Goal: Use online tool/utility: Utilize a website feature to perform a specific function

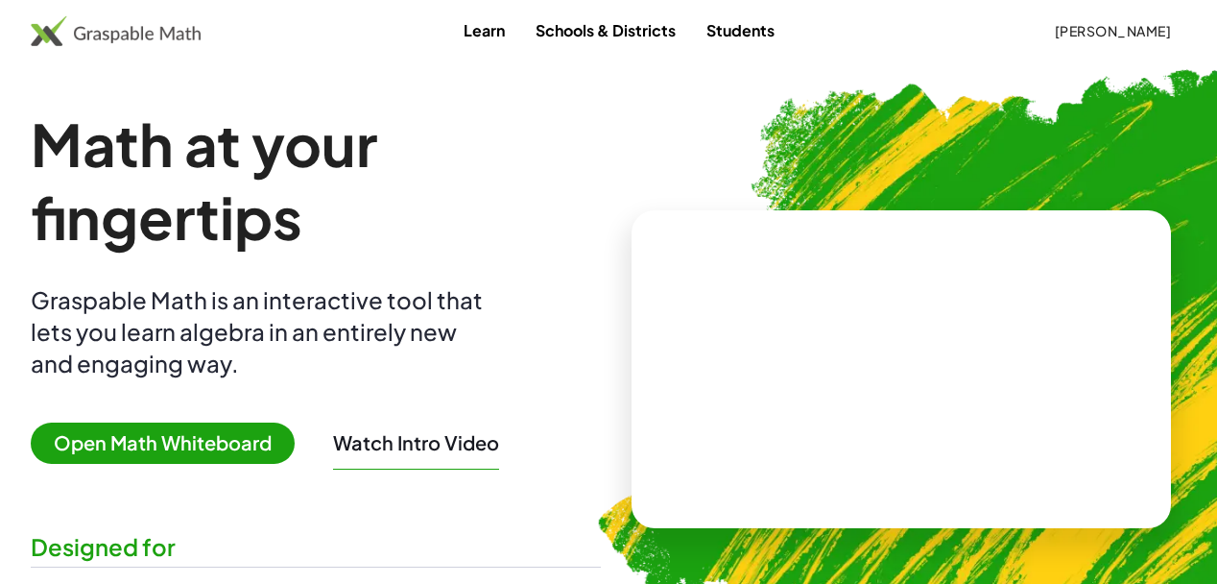
click at [226, 443] on span "Open Math Whiteboard" at bounding box center [163, 442] width 264 height 41
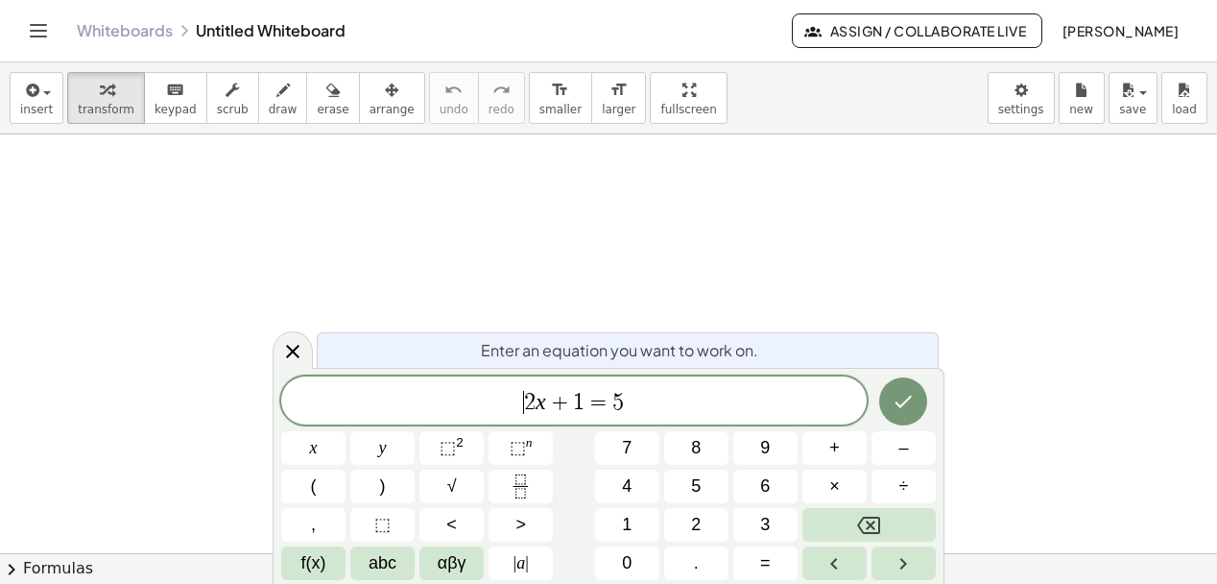
click at [518, 411] on span "​ 2 x + 1 = 5" at bounding box center [574, 402] width 586 height 27
click at [547, 403] on span "+" at bounding box center [560, 402] width 28 height 23
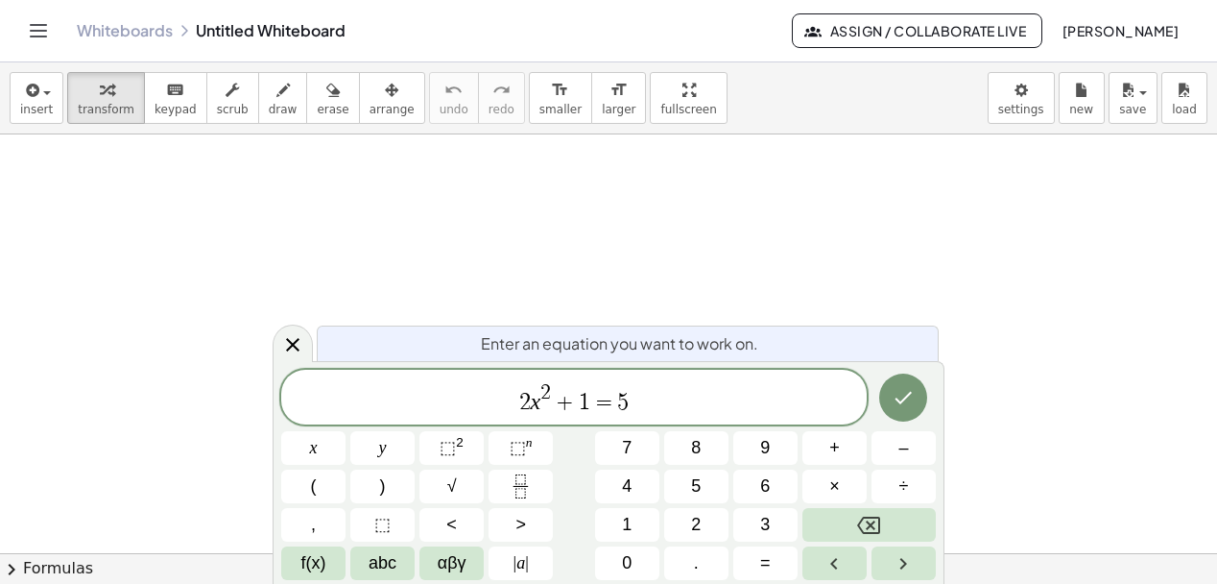
click at [654, 403] on span "2 x 2 ​ + 1 = 5" at bounding box center [574, 398] width 586 height 35
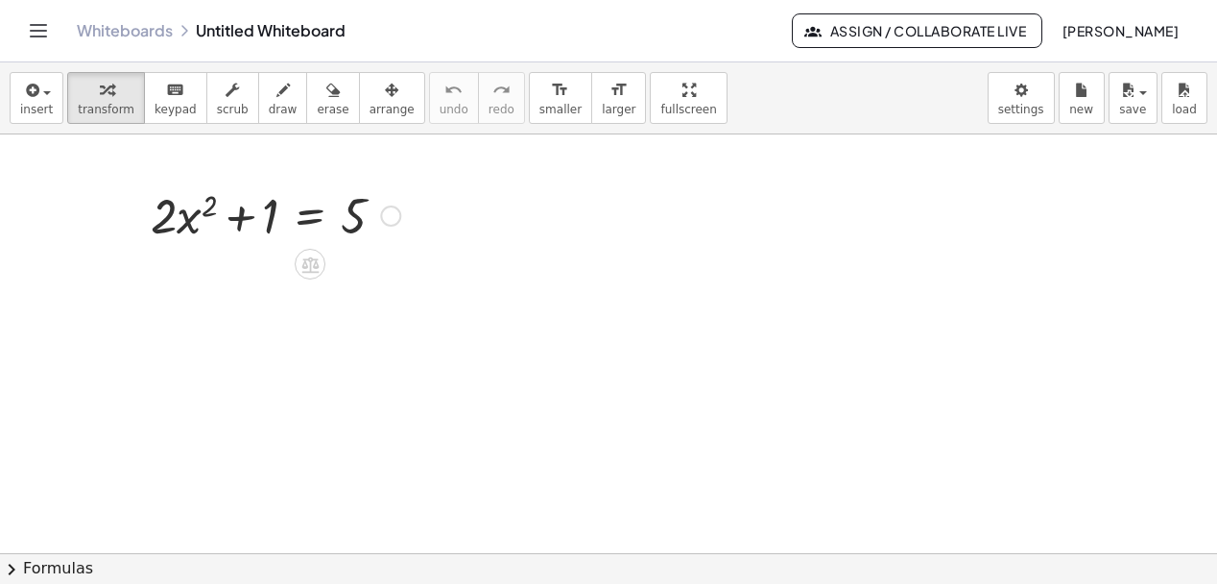
click at [237, 224] on div at bounding box center [275, 213] width 269 height 65
drag, startPoint x: 239, startPoint y: 222, endPoint x: 409, endPoint y: 219, distance: 169.9
click at [409, 219] on div at bounding box center [275, 213] width 269 height 65
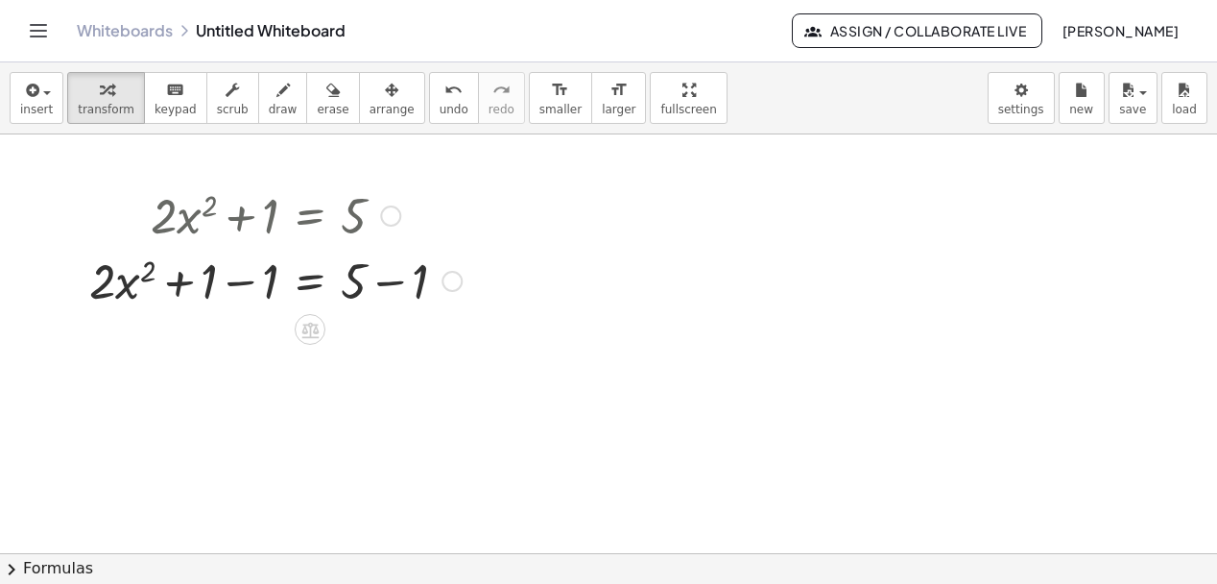
click at [382, 290] on div at bounding box center [276, 279] width 392 height 65
click at [247, 285] on div at bounding box center [245, 279] width 331 height 65
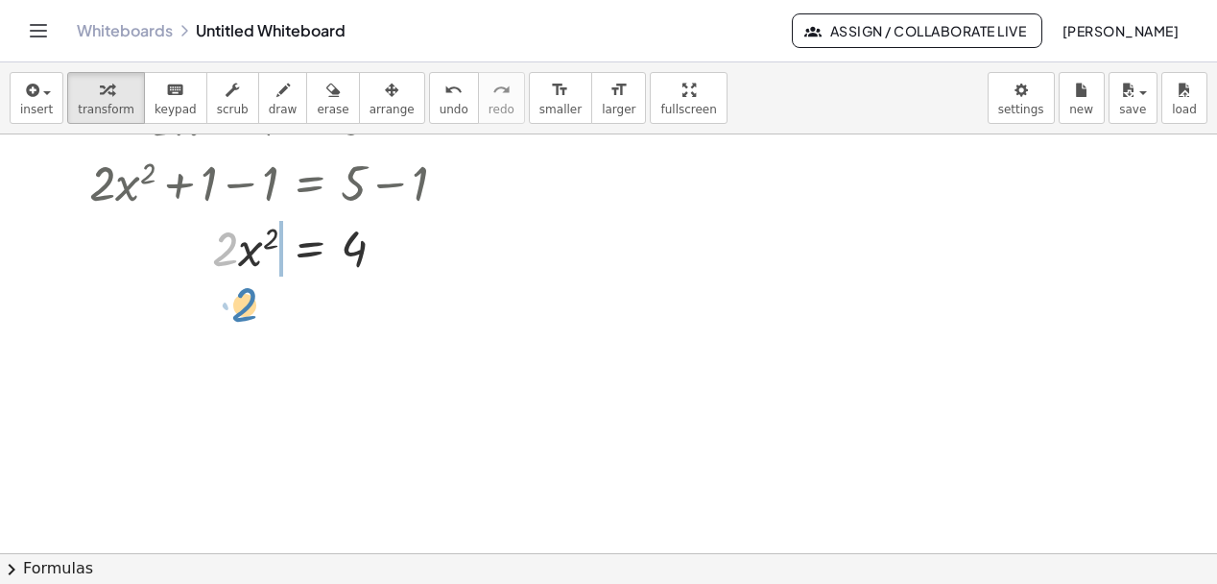
drag, startPoint x: 227, startPoint y: 256, endPoint x: 247, endPoint y: 313, distance: 59.8
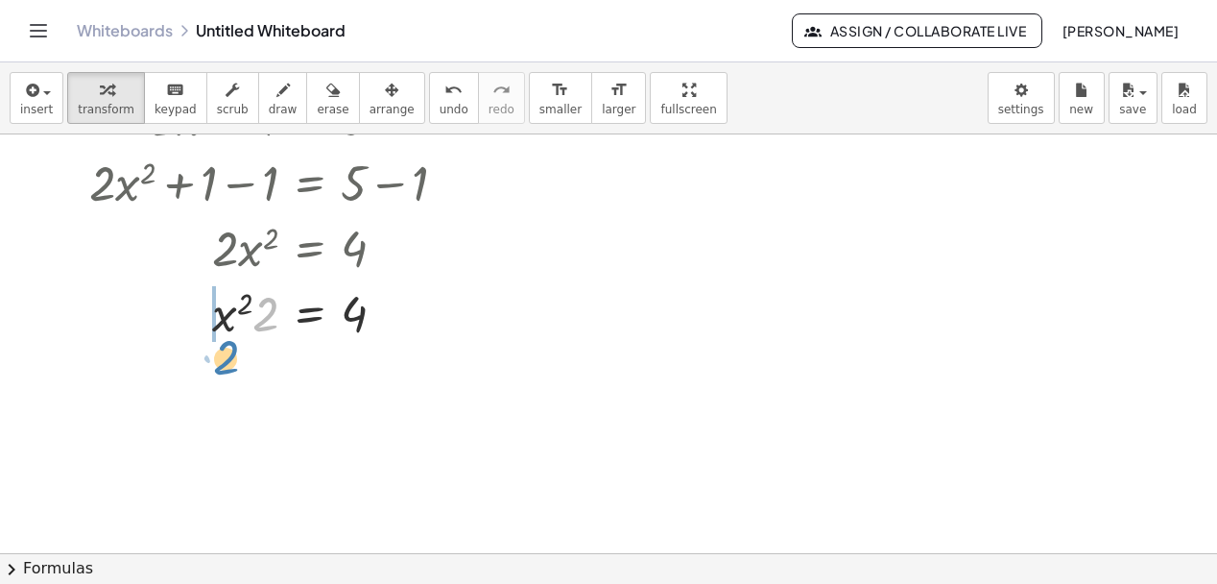
drag, startPoint x: 267, startPoint y: 326, endPoint x: 227, endPoint y: 370, distance: 59.1
click at [227, 370] on div "+ · 2 · x 2 + 1 = 5 + · 2 · x 2 + 1 − 1 = + 5 − 1 + · 2 · x 2 + 1 − 1 = 4 + · 2…" at bounding box center [608, 517] width 1217 height 962
click at [314, 365] on icon at bounding box center [309, 362] width 17 height 16
click at [345, 368] on span "÷" at bounding box center [349, 362] width 11 height 28
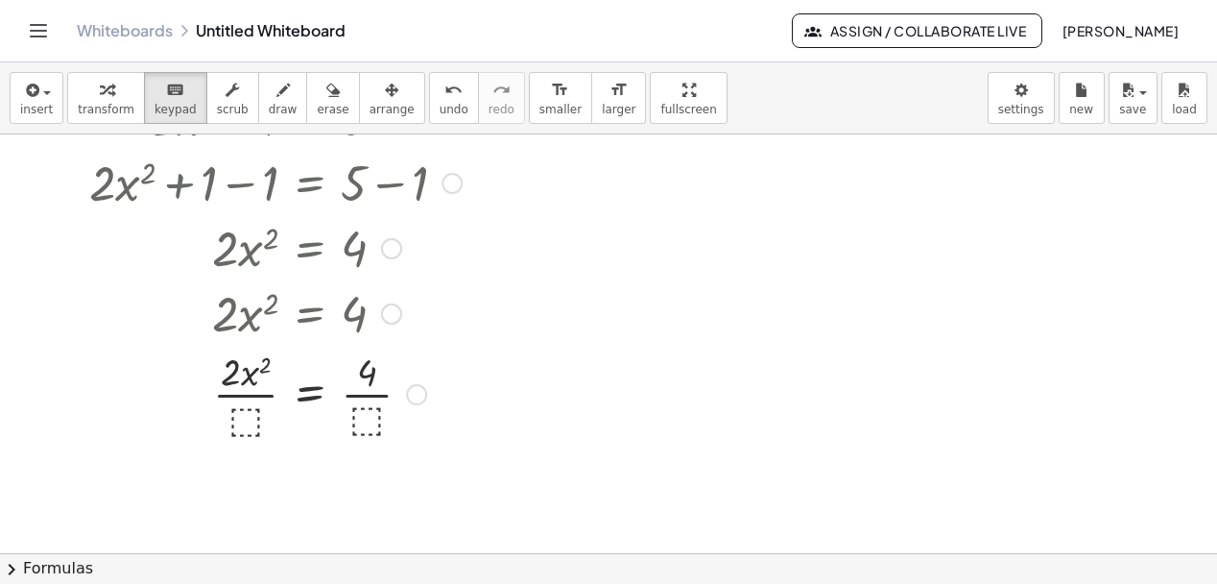
click at [245, 419] on div at bounding box center [276, 393] width 392 height 96
click at [171, 103] on span "keypad" at bounding box center [176, 109] width 42 height 13
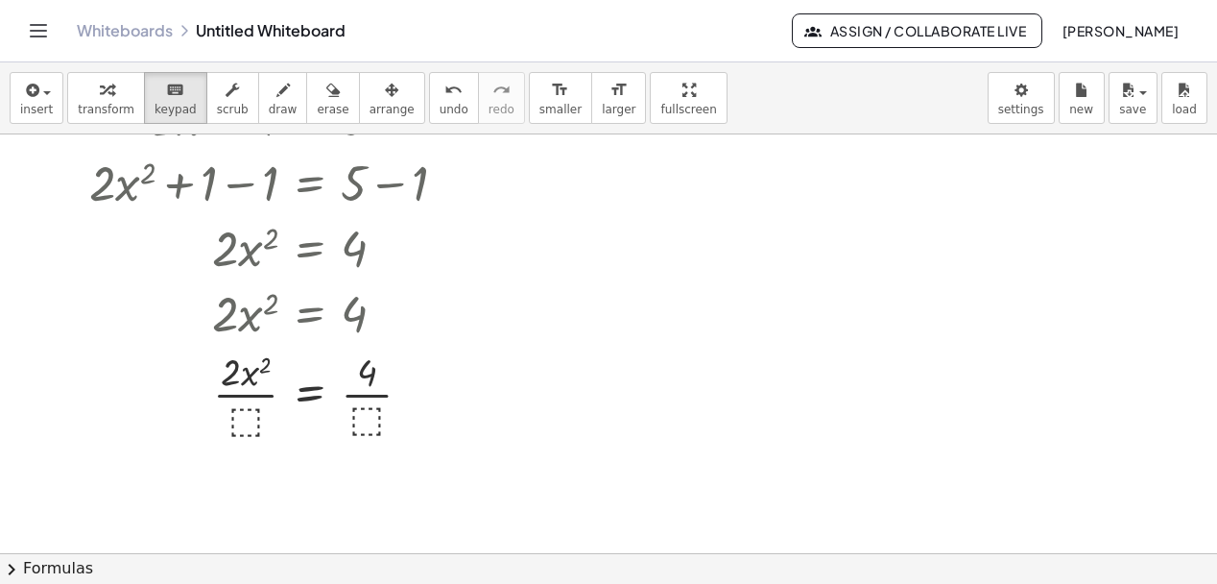
click at [8, 566] on span "chevron_right" at bounding box center [11, 569] width 23 height 23
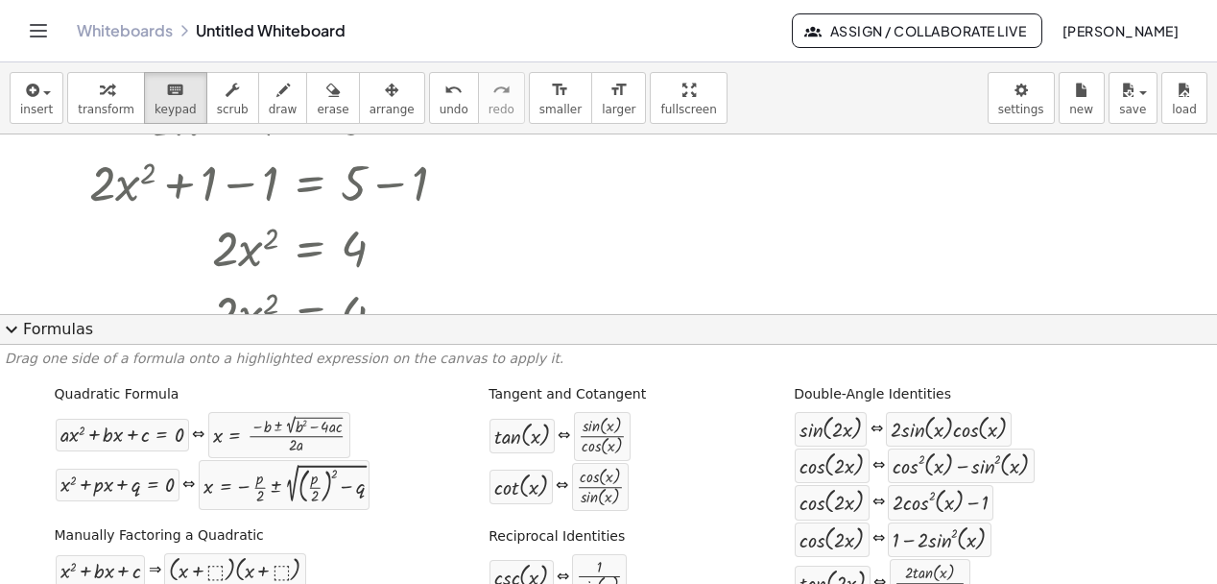
click at [44, 324] on button "expand_more Formulas" at bounding box center [608, 329] width 1217 height 31
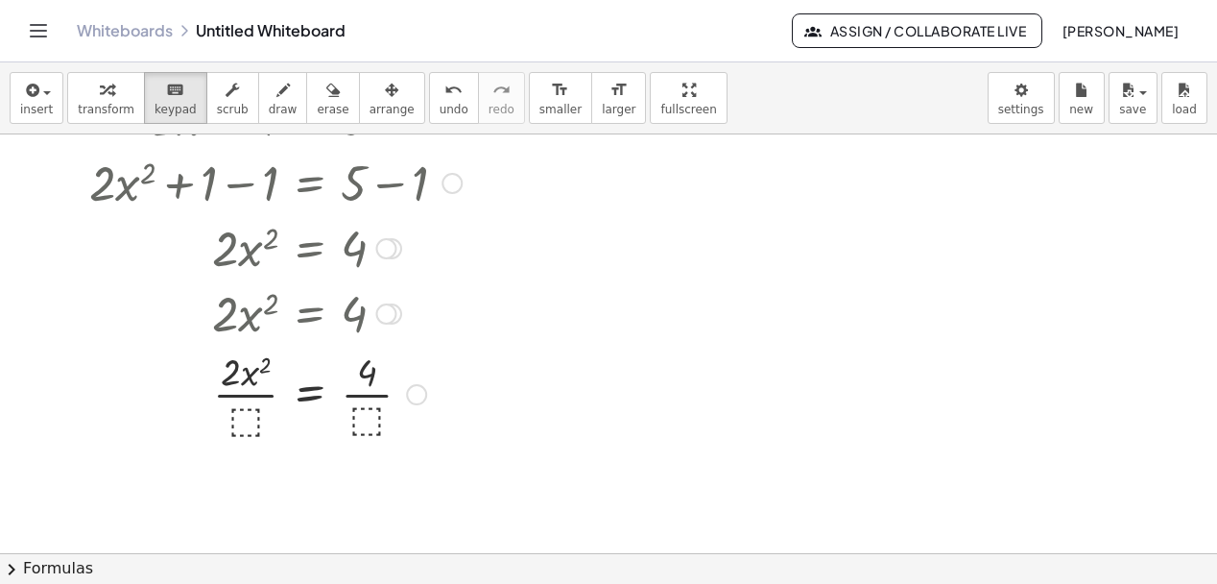
click at [243, 412] on div at bounding box center [276, 393] width 392 height 96
click at [65, 568] on button "chevron_right Formulas" at bounding box center [608, 568] width 1217 height 31
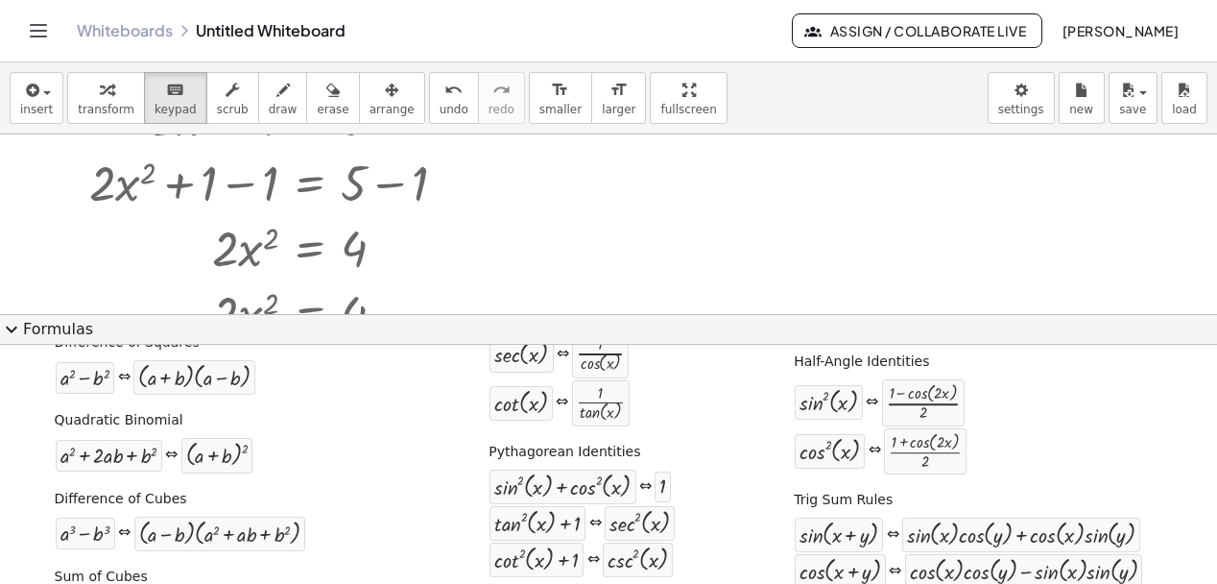
scroll to position [0, 0]
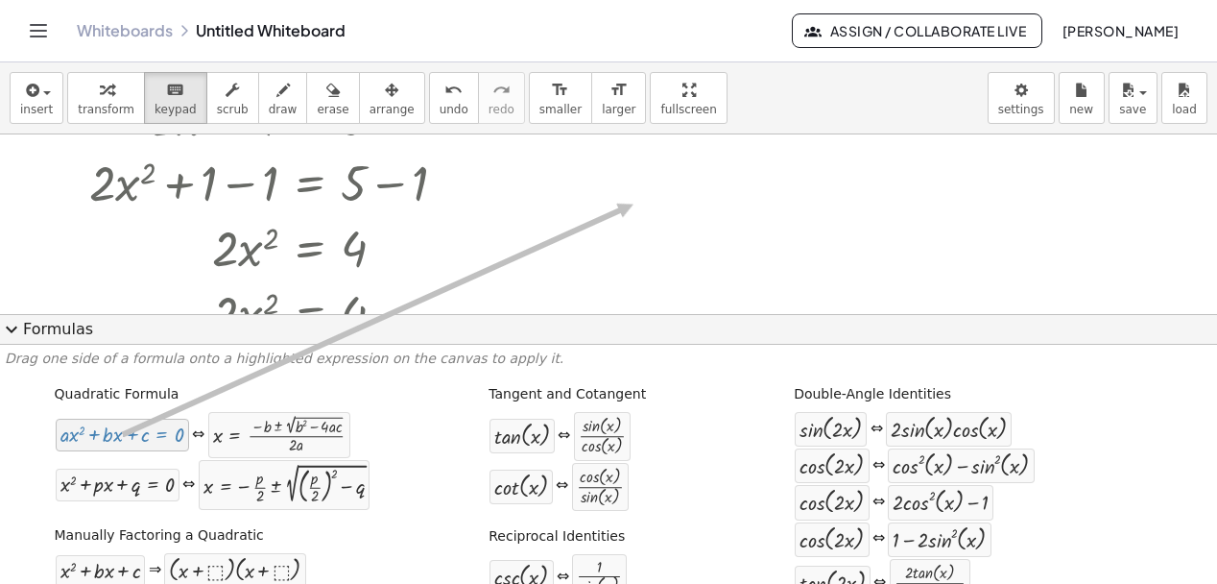
drag, startPoint x: 127, startPoint y: 438, endPoint x: 633, endPoint y: 204, distance: 557.1
drag, startPoint x: 134, startPoint y: 444, endPoint x: 701, endPoint y: 176, distance: 626.9
click at [701, 176] on div "insert select one: Math Expression Function Text Youtube Video Graphing Geometr…" at bounding box center [608, 322] width 1217 height 521
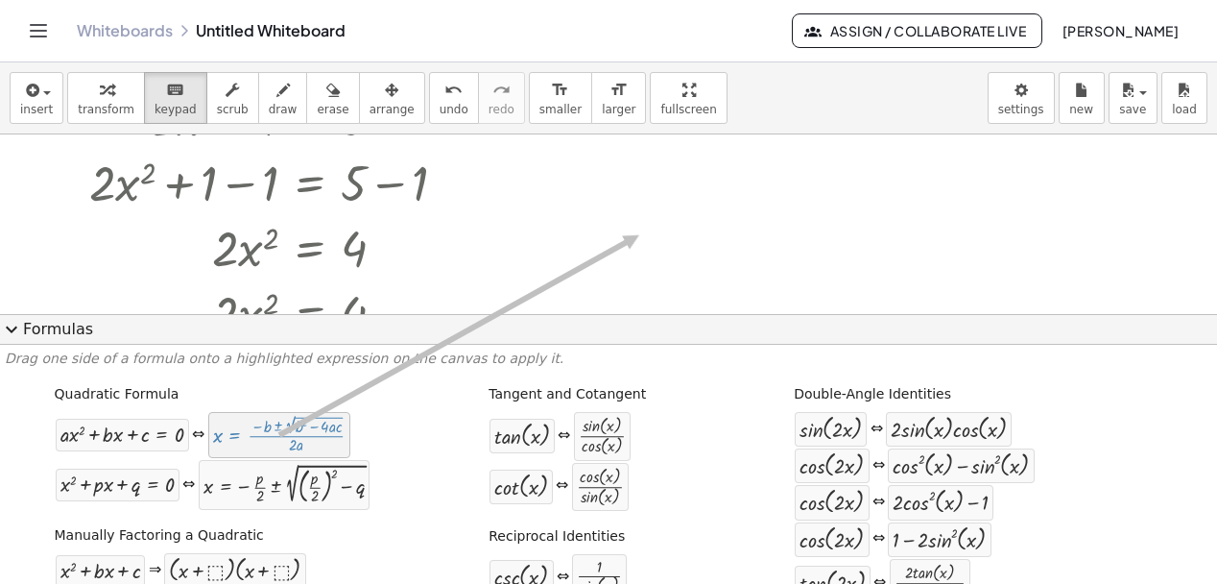
drag, startPoint x: 254, startPoint y: 443, endPoint x: 638, endPoint y: 233, distance: 437.7
click at [638, 233] on div "insert select one: Math Expression Function Text Youtube Video Graphing Geometr…" at bounding box center [608, 322] width 1217 height 521
click at [350, 223] on div at bounding box center [276, 246] width 392 height 65
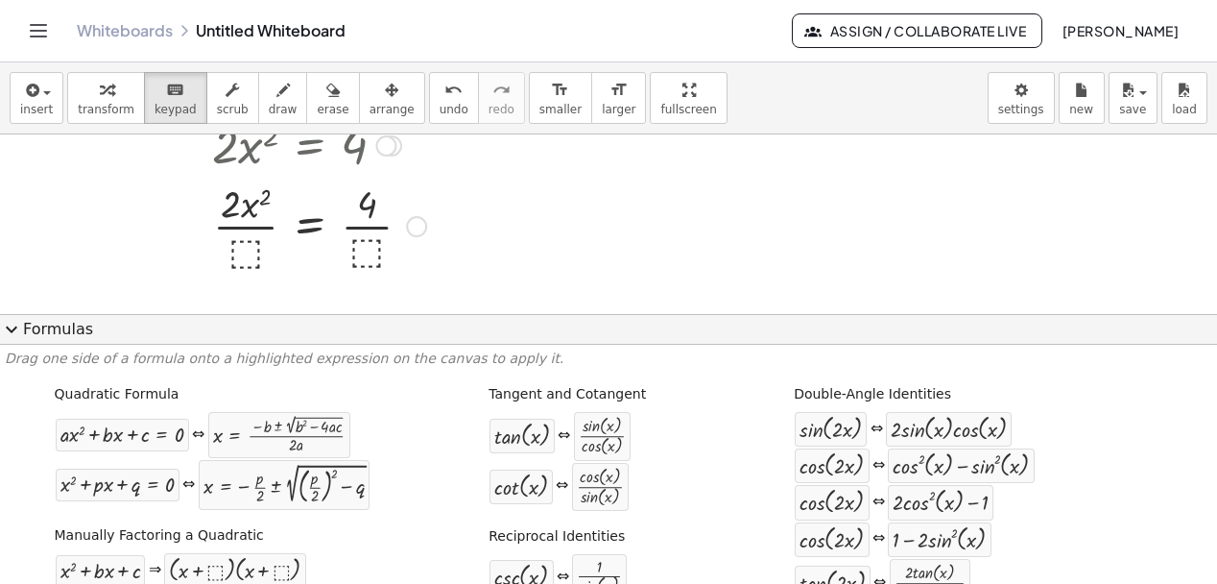
scroll to position [269, 0]
drag, startPoint x: 278, startPoint y: 441, endPoint x: 318, endPoint y: 222, distance: 222.4
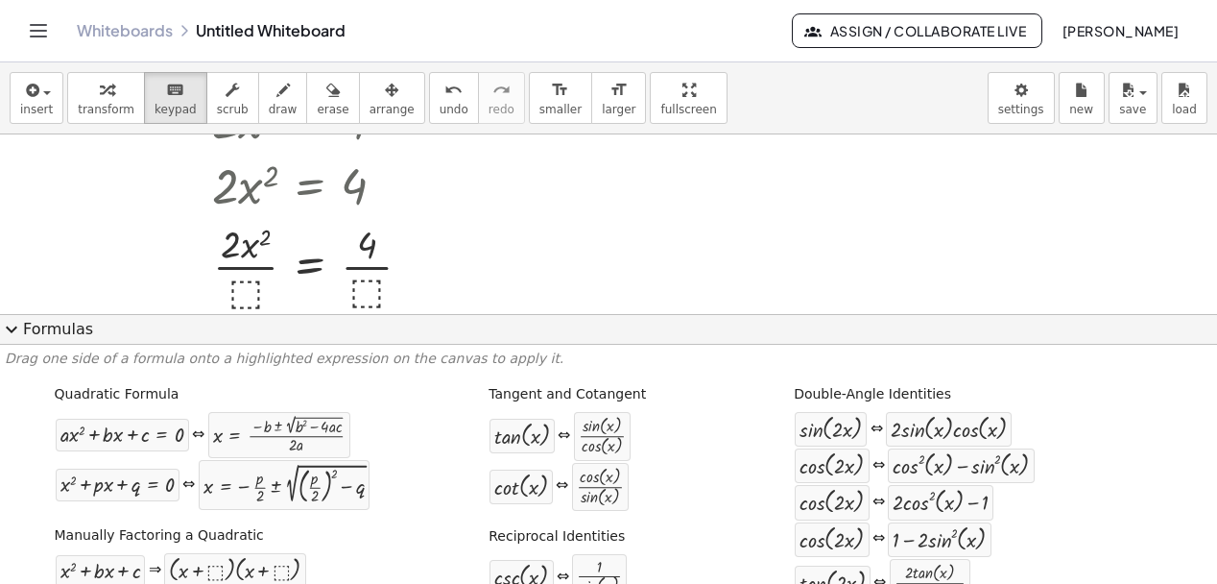
scroll to position [252, 0]
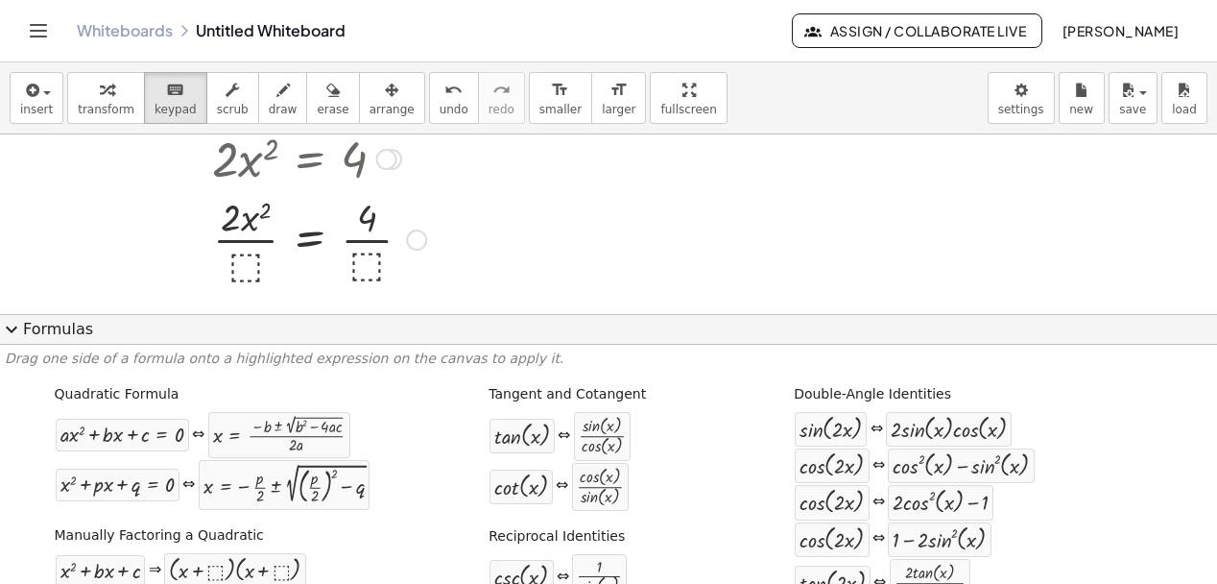
click at [255, 263] on div at bounding box center [276, 238] width 392 height 96
click at [247, 252] on div at bounding box center [276, 238] width 392 height 96
click at [250, 214] on div at bounding box center [246, 218] width 50 height 42
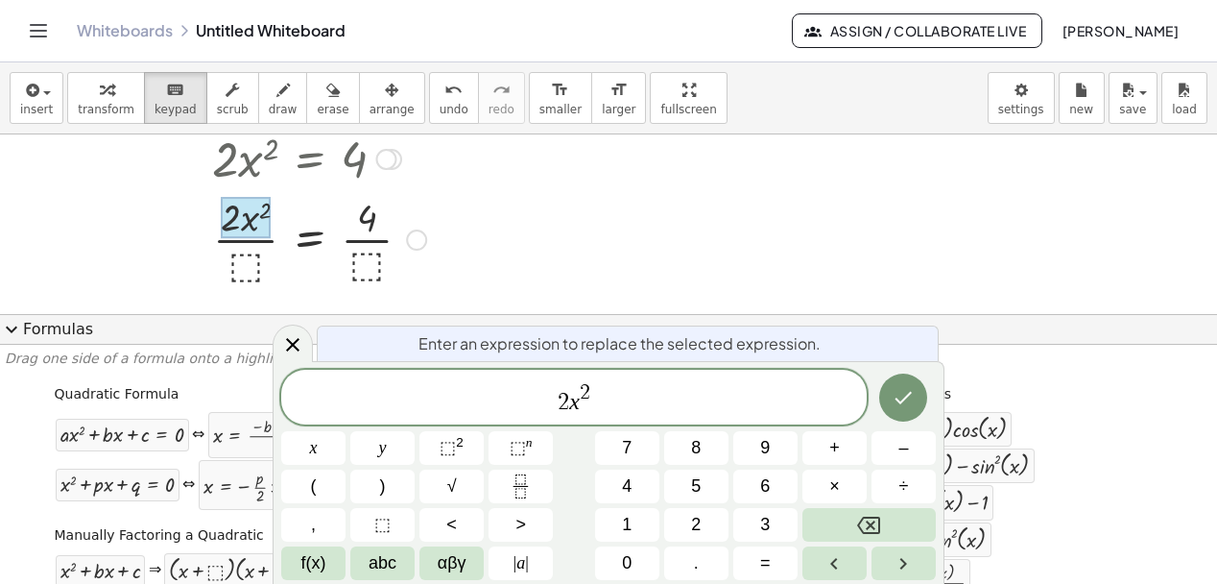
click at [253, 262] on div at bounding box center [276, 238] width 392 height 96
click at [418, 242] on div at bounding box center [416, 239] width 21 height 21
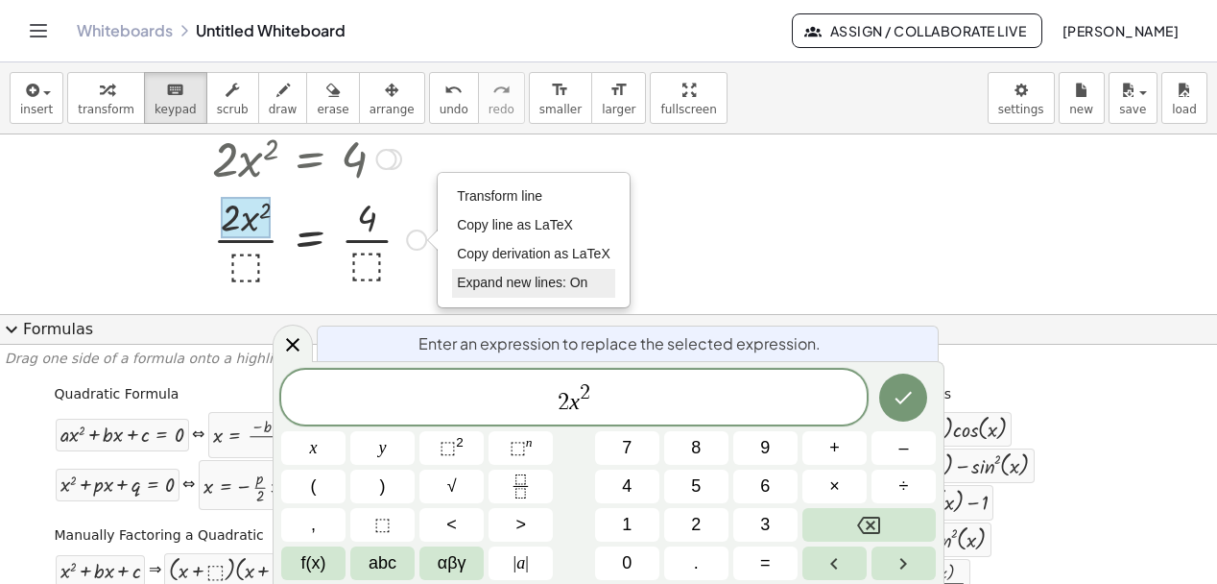
click at [487, 286] on span "Expand new lines: On" at bounding box center [522, 282] width 131 height 15
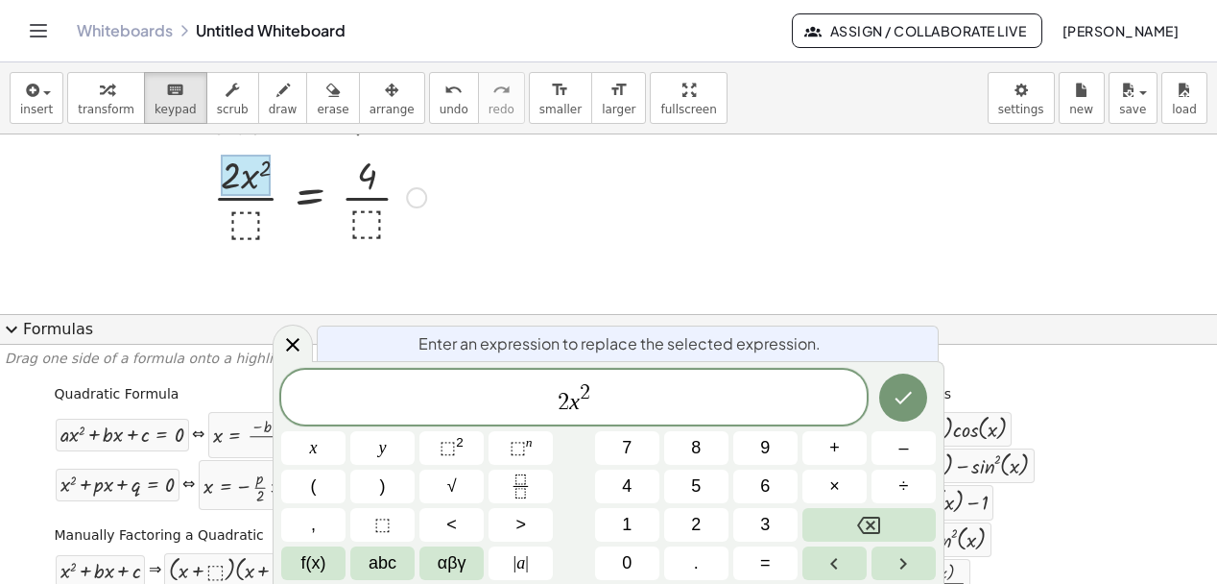
scroll to position [274, 0]
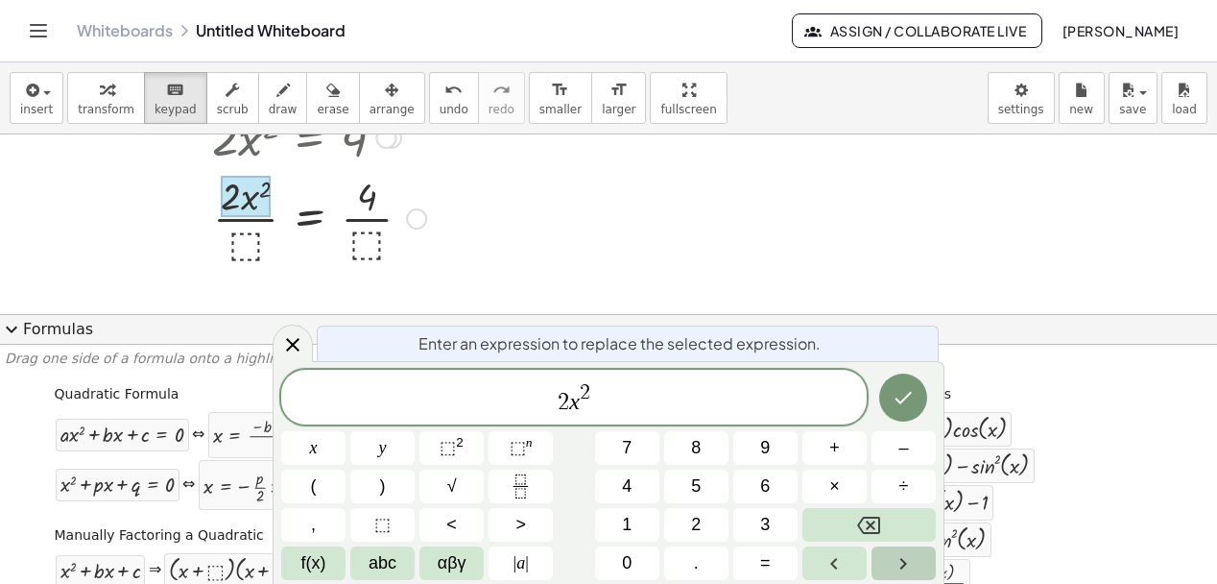
click at [899, 553] on icon "Right arrow" at bounding box center [903, 563] width 23 height 23
click at [243, 248] on div at bounding box center [276, 217] width 392 height 96
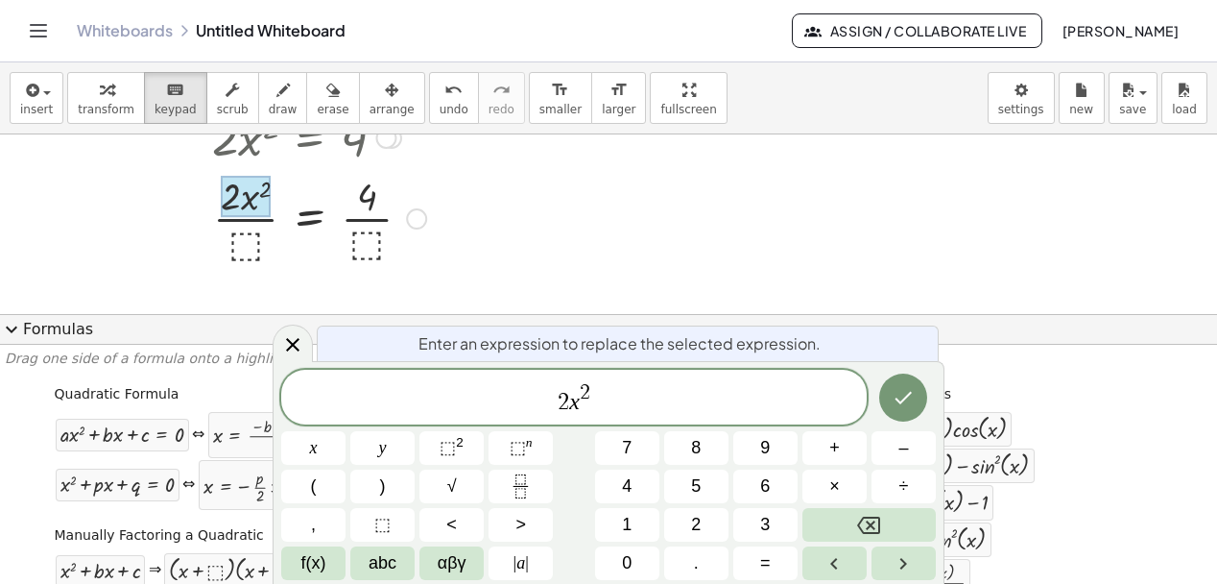
click at [243, 248] on div at bounding box center [276, 217] width 392 height 96
click at [418, 218] on div "Transform line Copy line as LaTeX Copy derivation as LaTeX Expand new lines: On" at bounding box center [416, 218] width 21 height 21
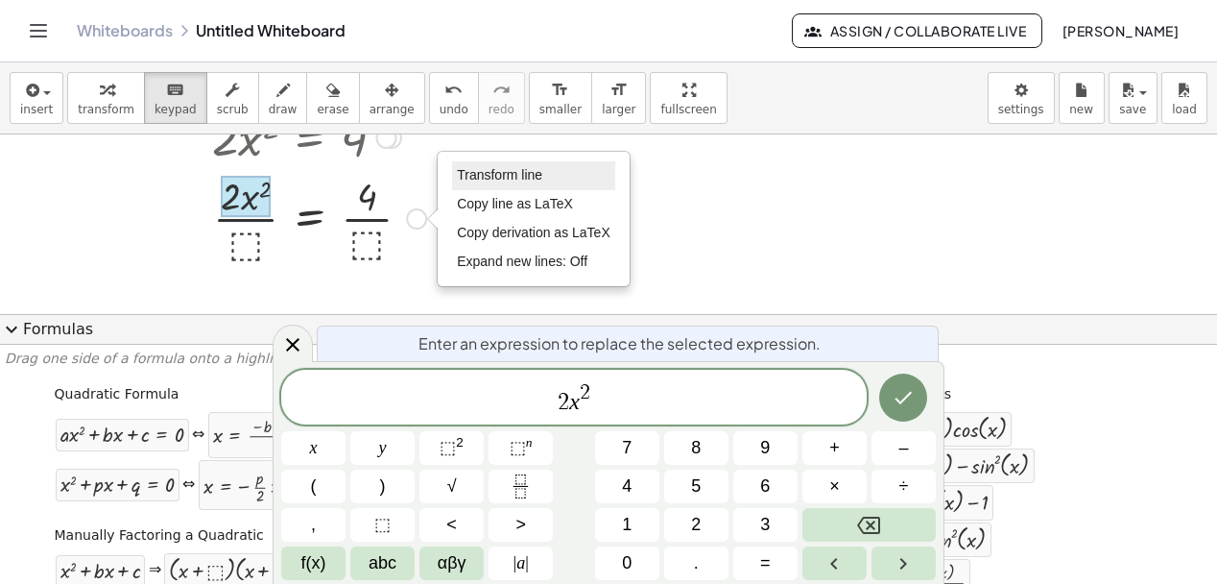
click at [514, 163] on li "Transform line" at bounding box center [533, 175] width 163 height 29
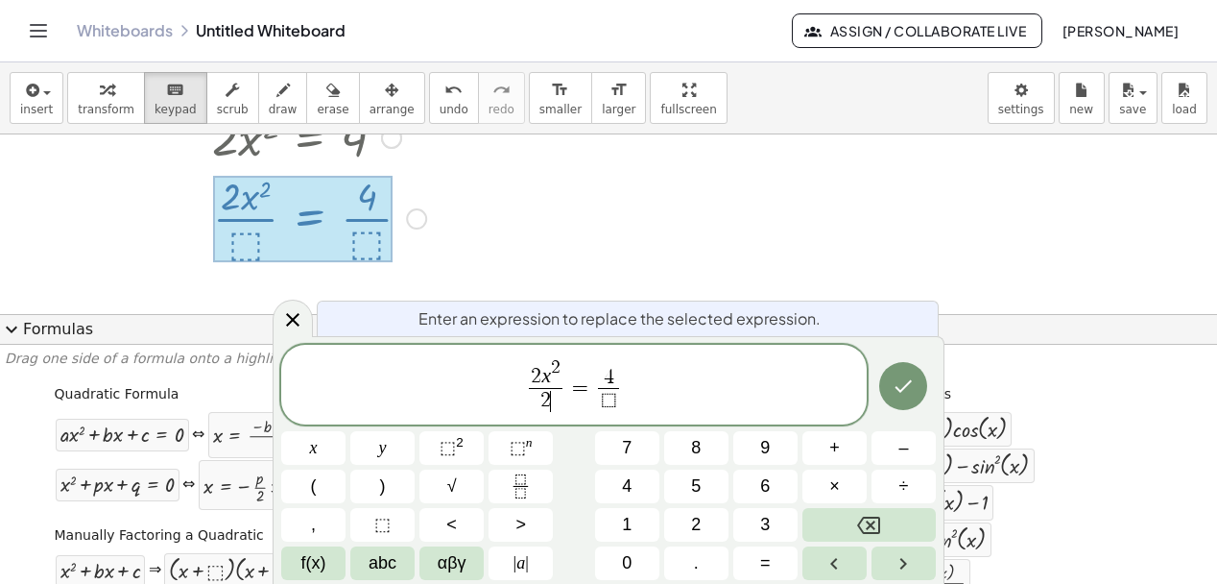
click at [621, 397] on span "2 x 2 2 ​ ​ = 4 ⬚ ​" at bounding box center [574, 386] width 586 height 60
click at [604, 403] on span "⬚" at bounding box center [609, 400] width 16 height 21
click at [611, 402] on span "⬚" at bounding box center [609, 400] width 16 height 21
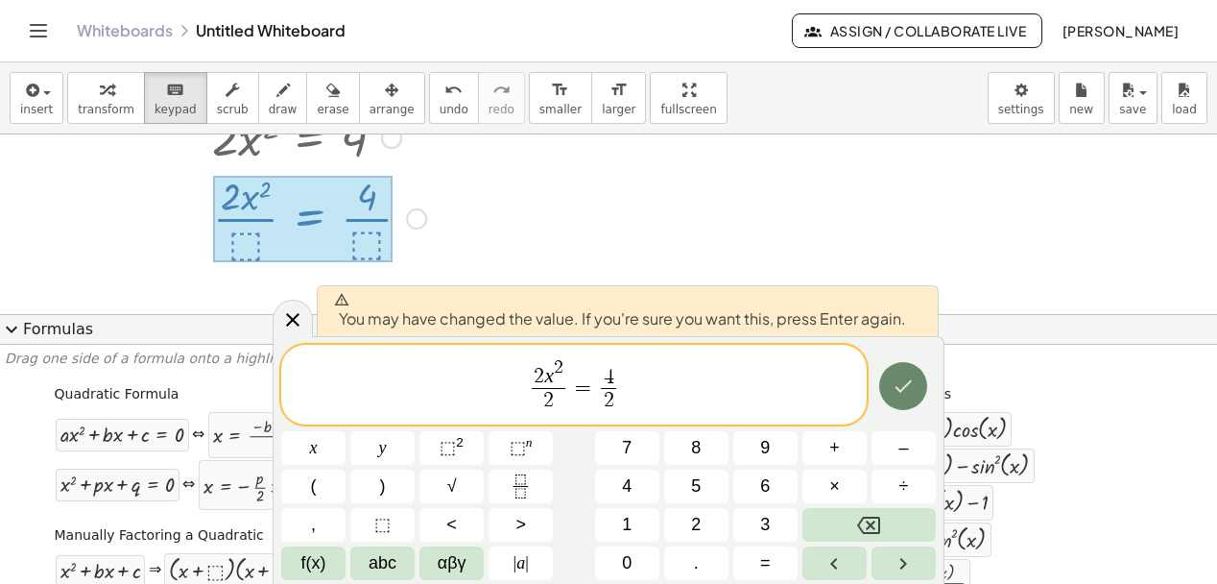
click at [901, 391] on icon "Done" at bounding box center [904, 385] width 17 height 12
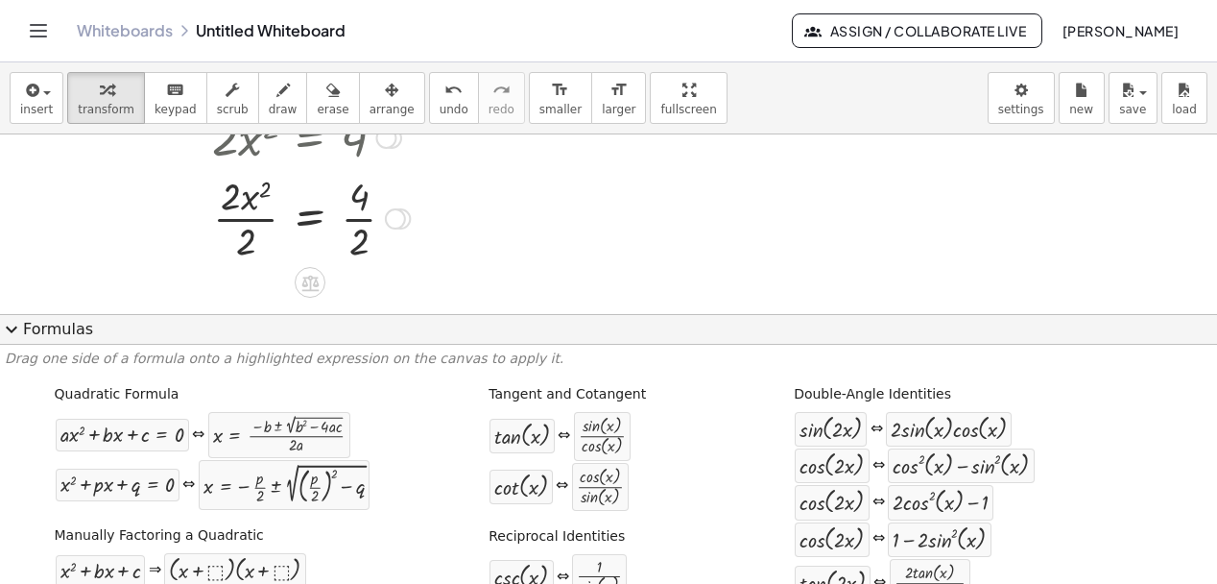
click at [398, 224] on div at bounding box center [395, 218] width 21 height 21
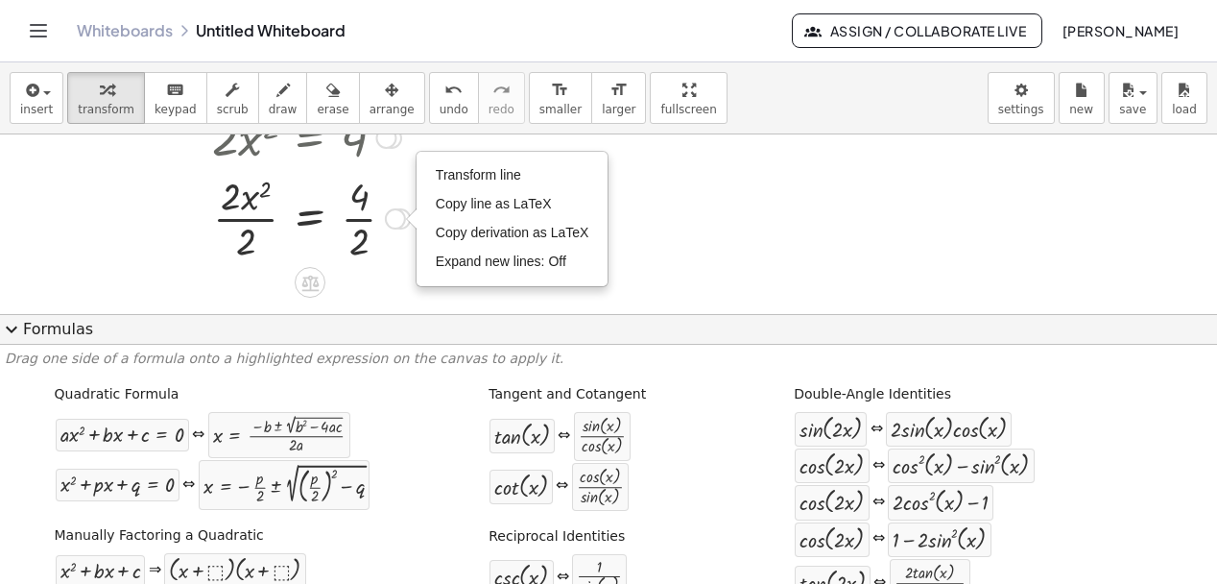
click at [374, 277] on div at bounding box center [608, 130] width 1217 height 539
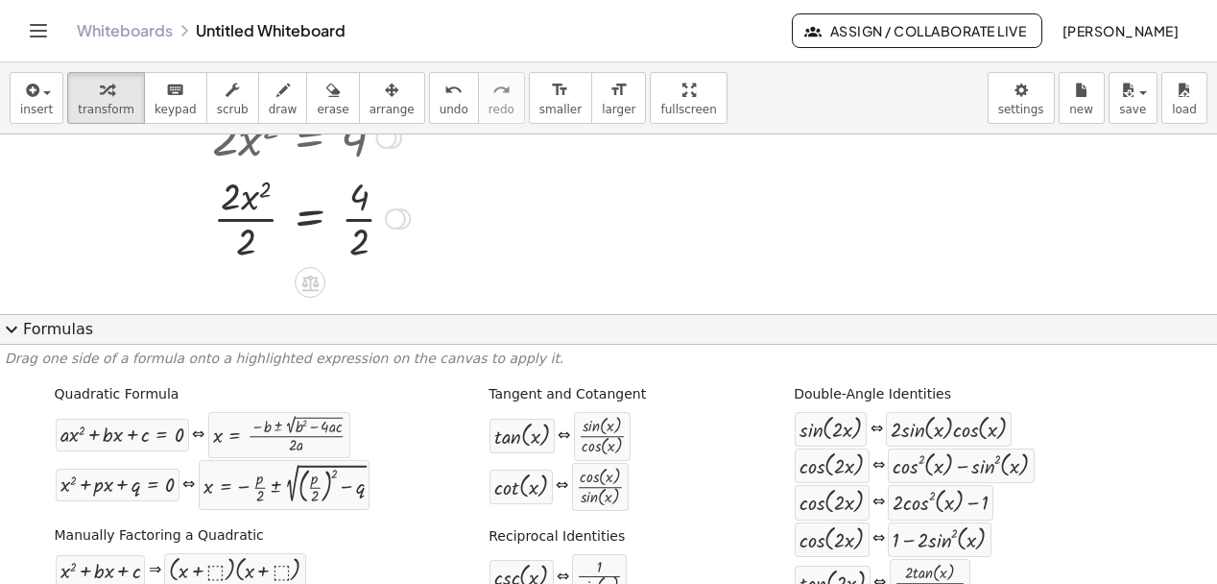
click at [355, 220] on div at bounding box center [276, 217] width 392 height 96
click at [243, 221] on div at bounding box center [276, 217] width 392 height 96
click at [313, 216] on div at bounding box center [276, 216] width 392 height 63
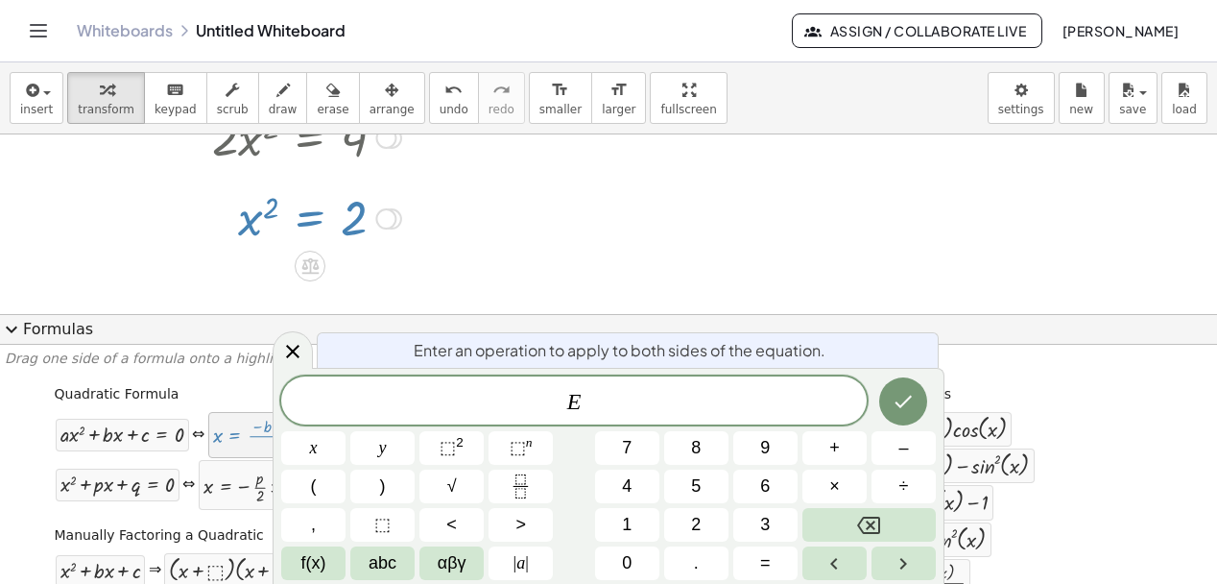
drag, startPoint x: 235, startPoint y: 443, endPoint x: 552, endPoint y: 395, distance: 320.4
click at [552, 395] on body "Graspable Math Activities Get Started Activity Bank Assigned Work Classes White…" at bounding box center [608, 292] width 1217 height 584
drag, startPoint x: 219, startPoint y: 438, endPoint x: 566, endPoint y: 424, distance: 347.7
click at [566, 424] on body "Graspable Math Activities Get Started Activity Bank Assigned Work Classes White…" at bounding box center [608, 292] width 1217 height 584
click at [599, 403] on span "E ​" at bounding box center [574, 402] width 586 height 27
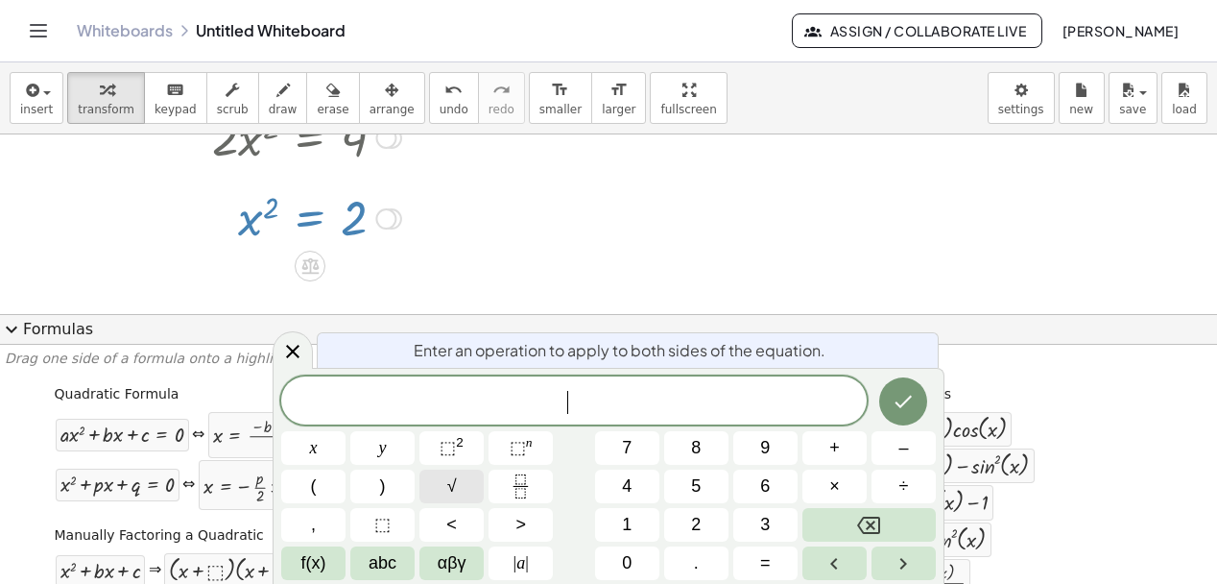
click at [453, 486] on span "√" at bounding box center [452, 486] width 10 height 26
click at [908, 406] on icon "Done" at bounding box center [903, 400] width 23 height 23
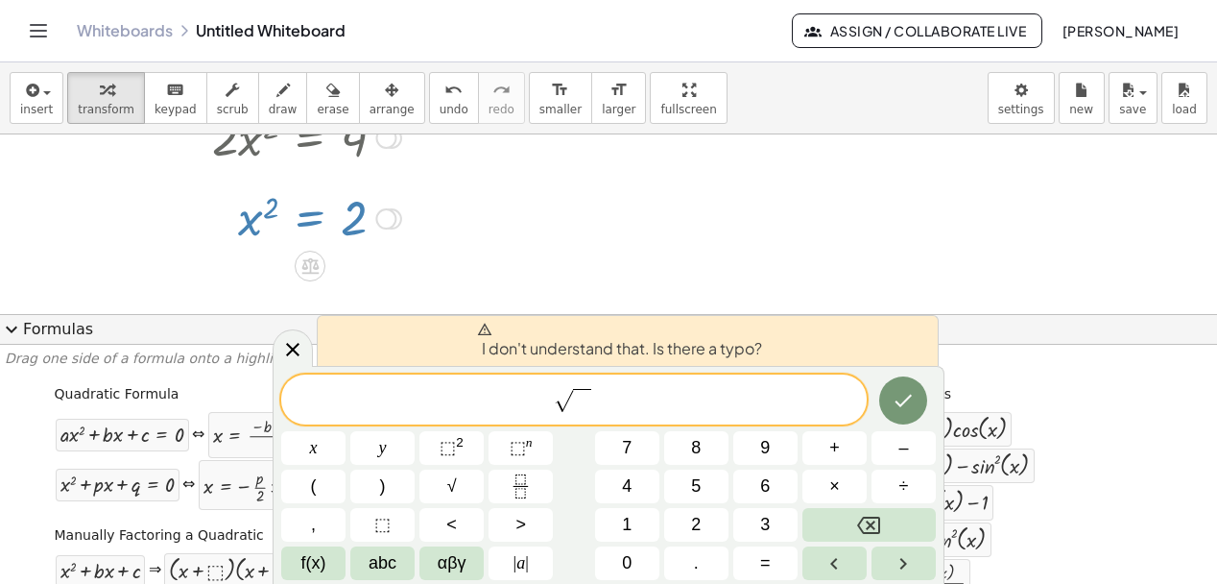
click at [627, 392] on span "√ ​" at bounding box center [574, 401] width 586 height 30
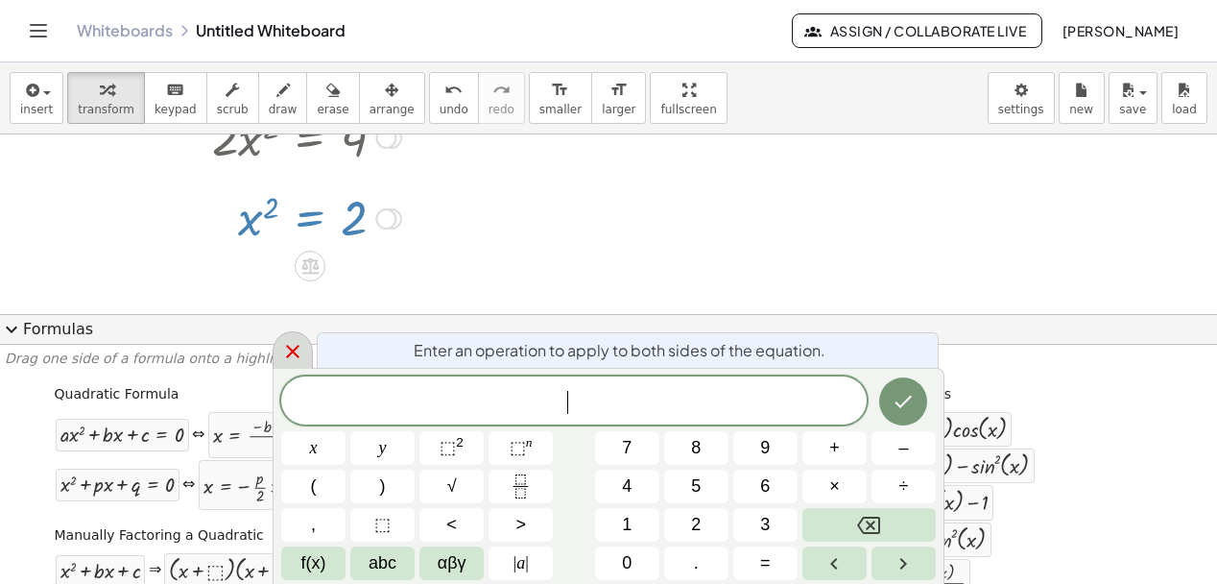
click at [288, 353] on icon at bounding box center [292, 351] width 23 height 23
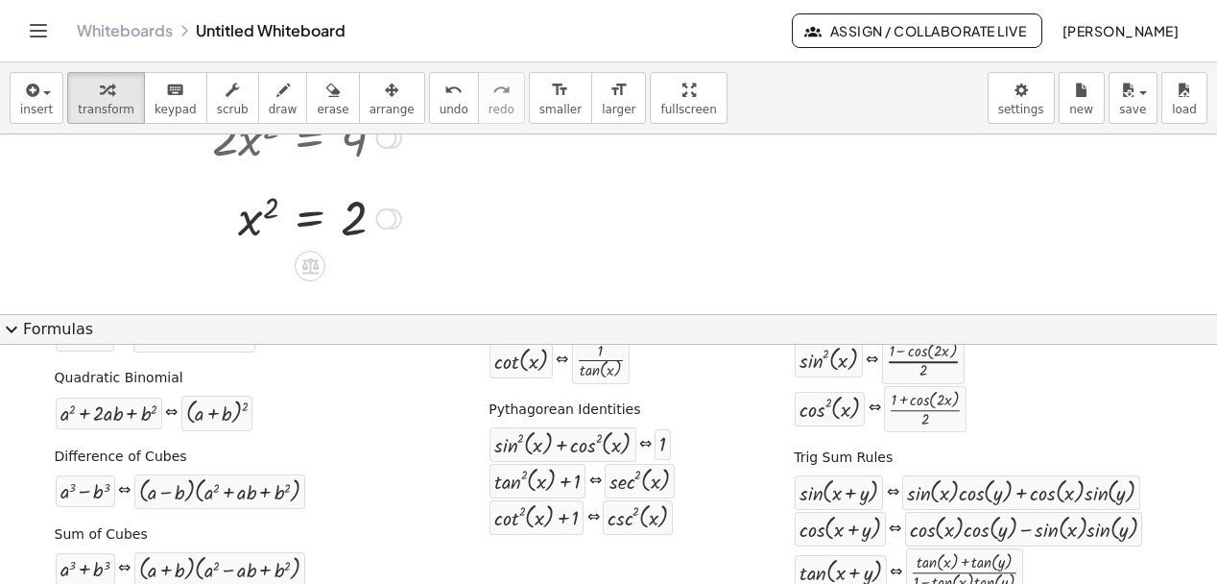
scroll to position [315, 0]
drag, startPoint x: 126, startPoint y: 418, endPoint x: 535, endPoint y: 214, distance: 456.8
click at [535, 214] on div "insert select one: Math Expression Function Text Youtube Video Graphing Geometr…" at bounding box center [608, 322] width 1217 height 521
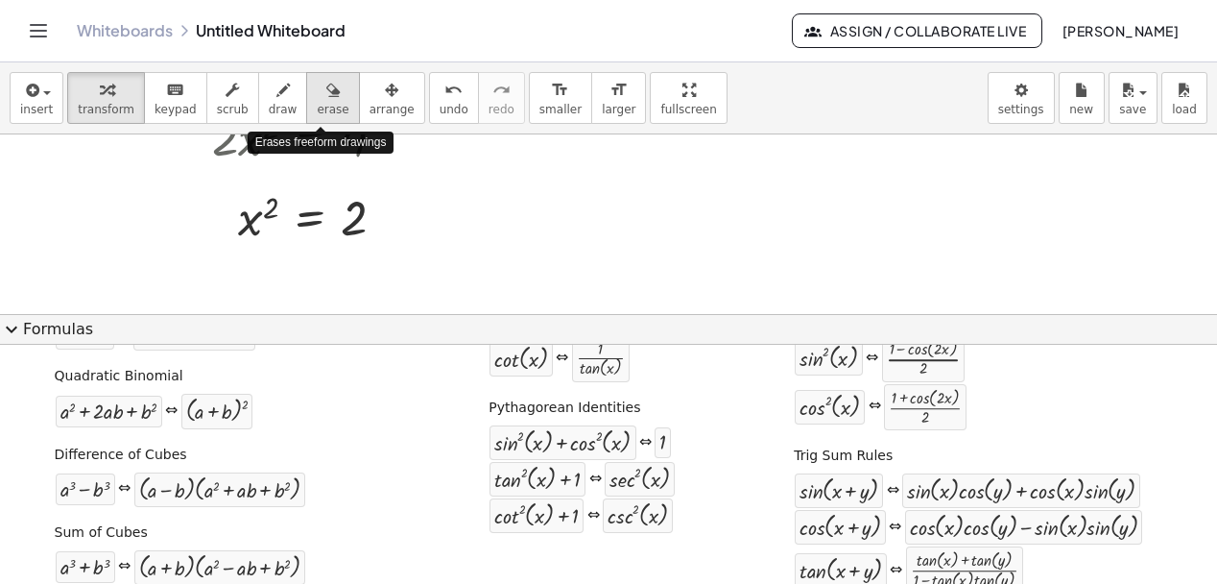
click at [335, 111] on span "erase" at bounding box center [333, 109] width 32 height 13
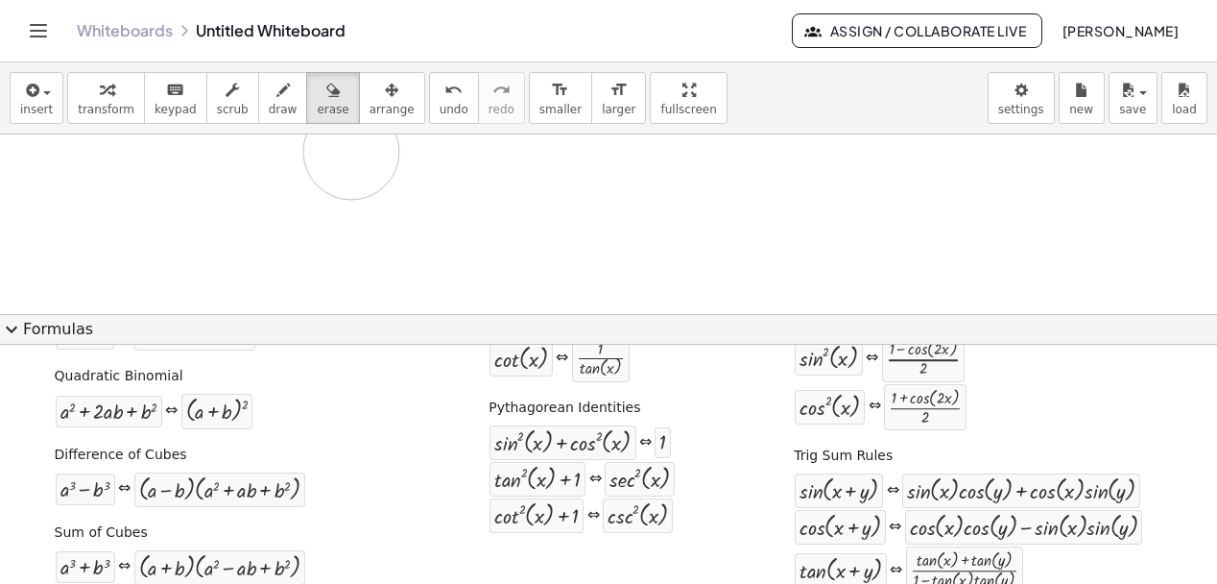
drag, startPoint x: 241, startPoint y: 251, endPoint x: 238, endPoint y: 139, distance: 111.4
click at [238, 139] on div at bounding box center [608, 130] width 1217 height 539
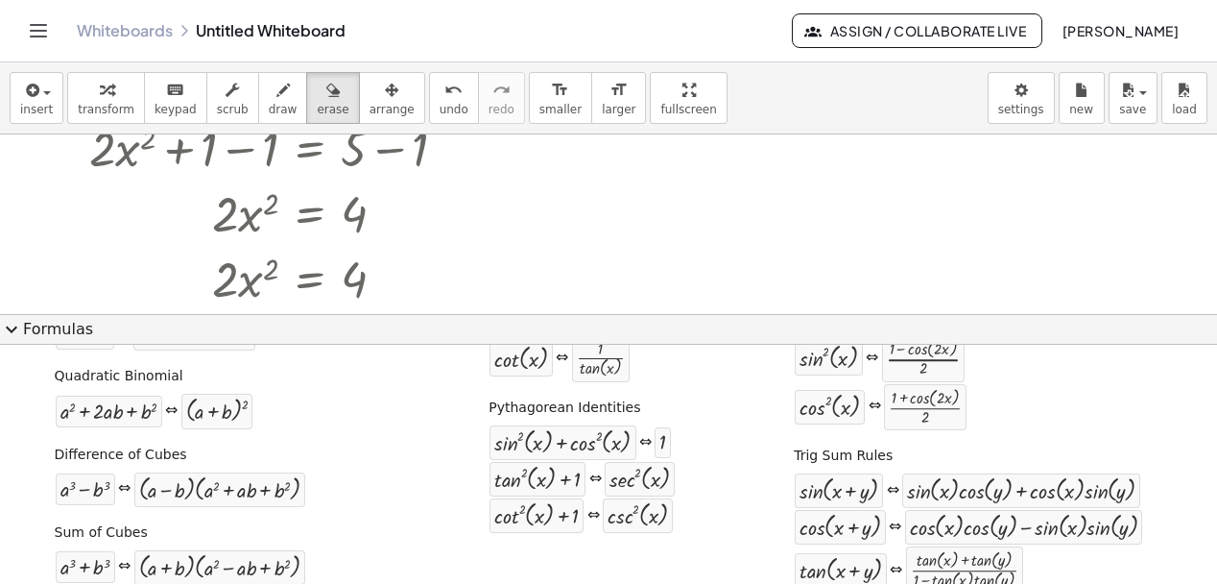
scroll to position [105, 0]
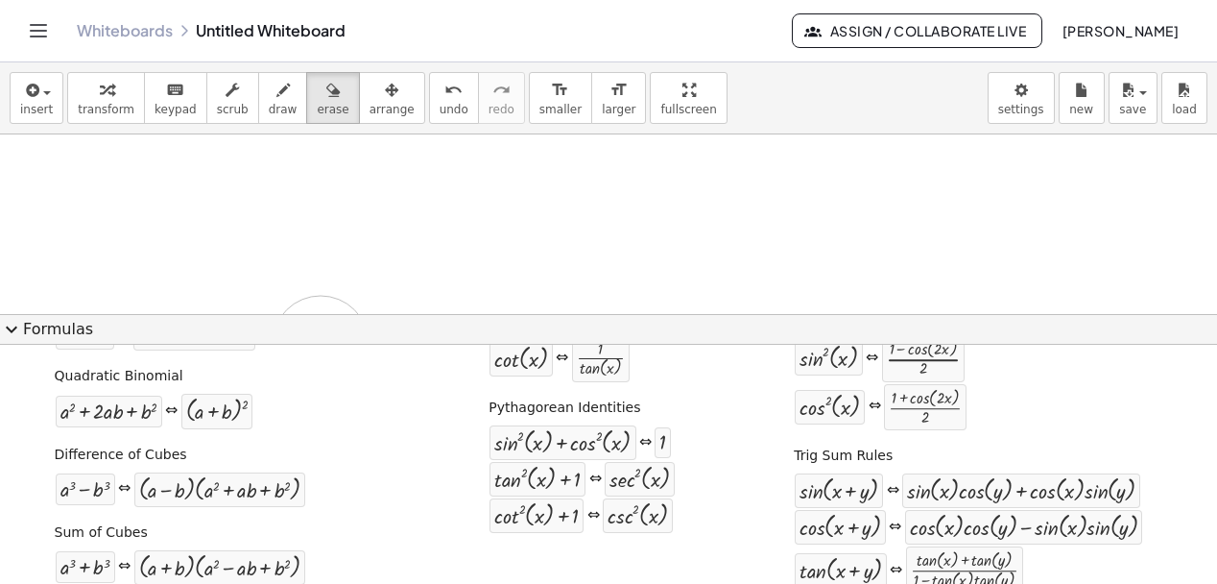
drag, startPoint x: 81, startPoint y: 172, endPoint x: 320, endPoint y: 289, distance: 266.2
click at [320, 290] on div at bounding box center [608, 209] width 1217 height 359
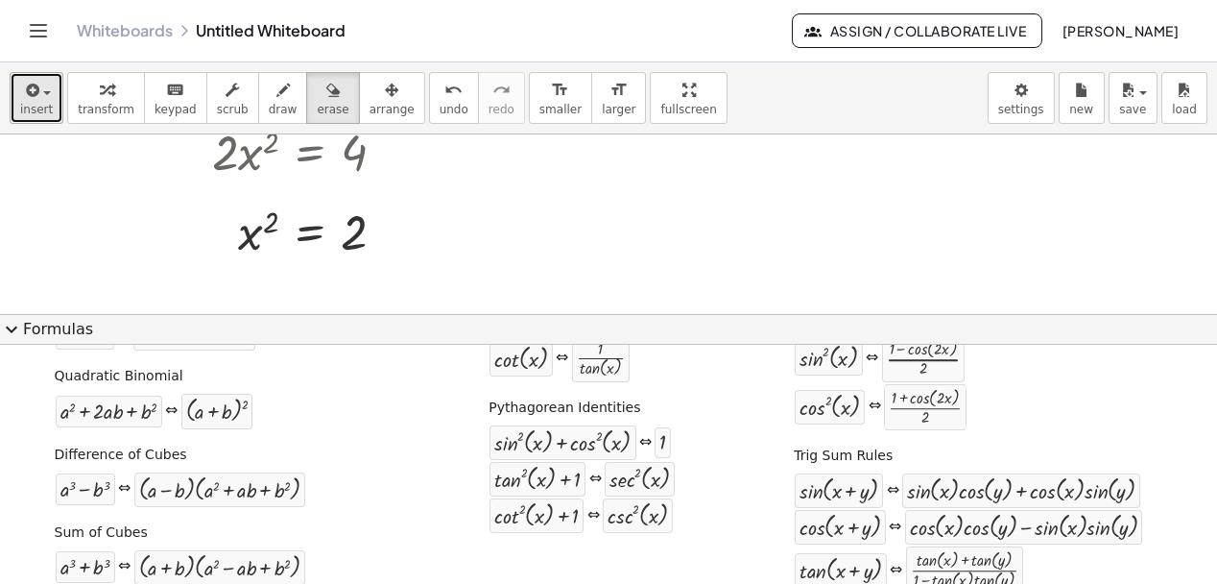
click at [41, 103] on span "insert" at bounding box center [36, 109] width 33 height 13
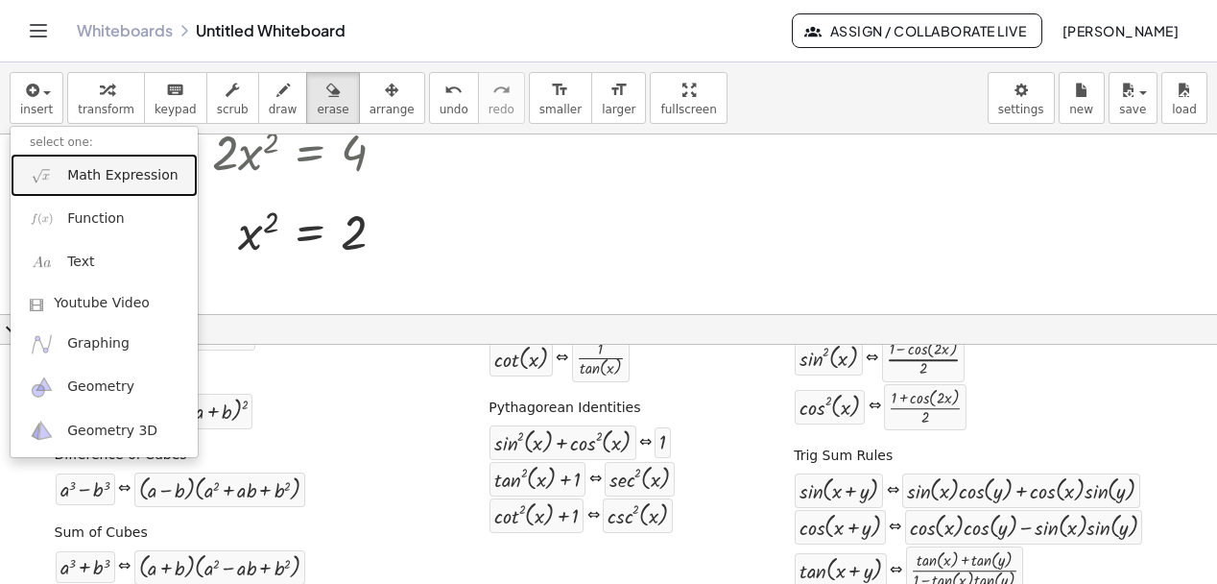
click at [120, 173] on span "Math Expression" at bounding box center [122, 175] width 110 height 19
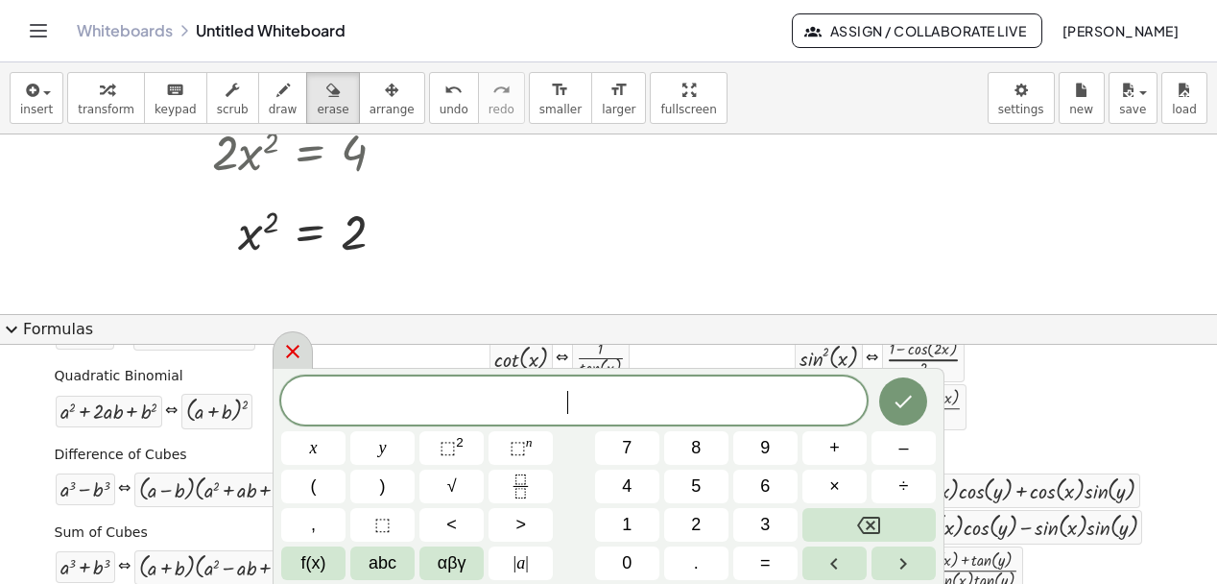
click at [285, 351] on icon at bounding box center [292, 351] width 23 height 23
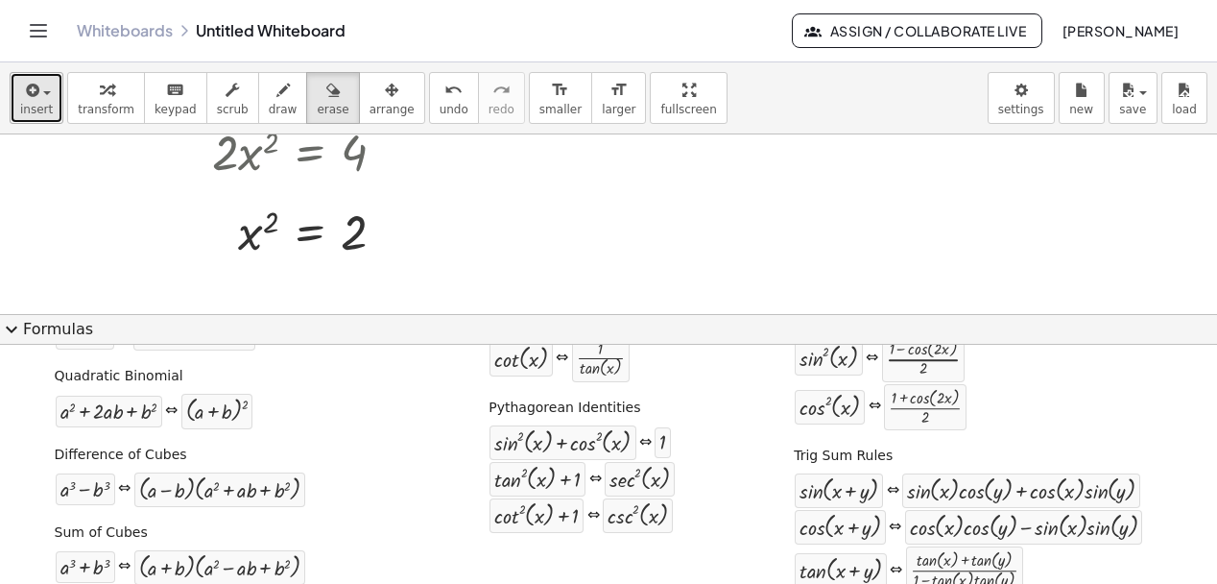
click at [39, 108] on span "insert" at bounding box center [36, 109] width 33 height 13
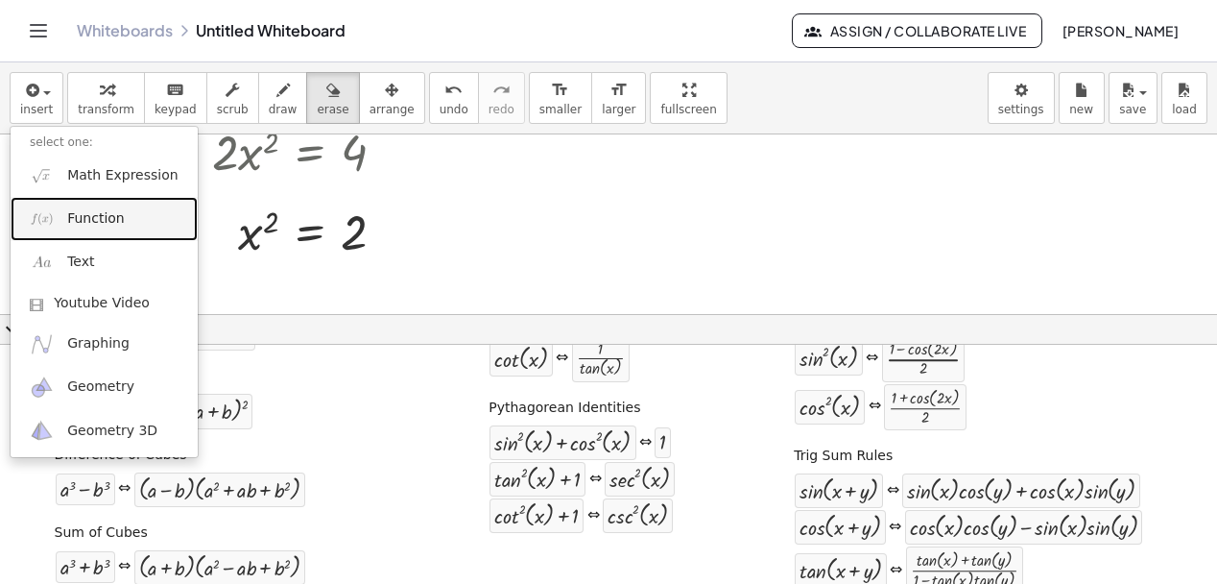
click at [113, 226] on span "Function" at bounding box center [96, 218] width 58 height 19
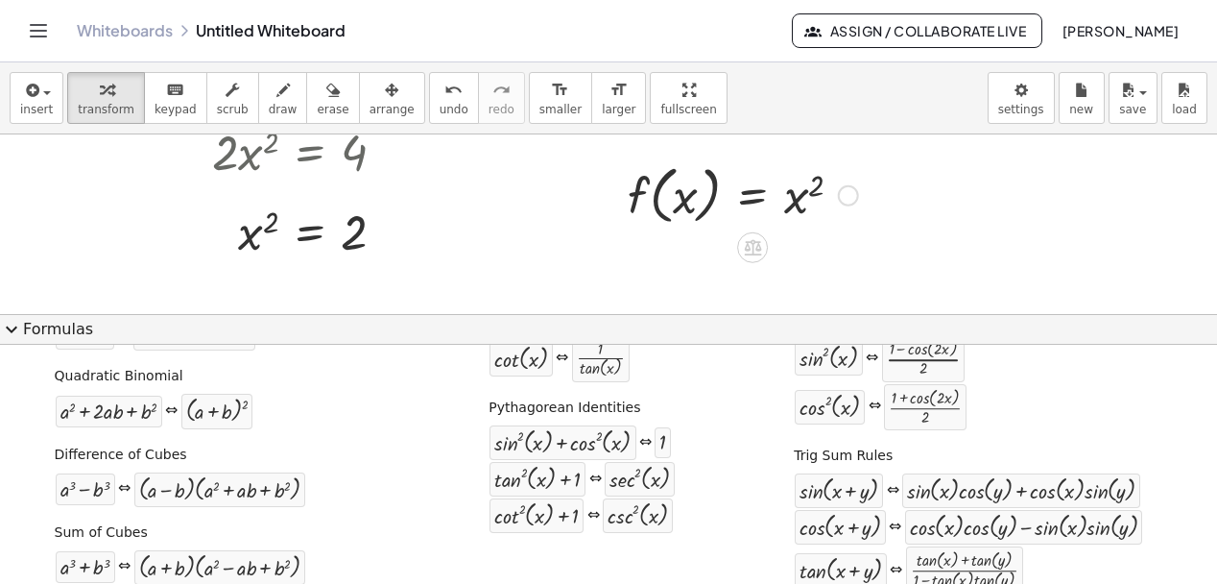
click at [687, 216] on div at bounding box center [743, 193] width 250 height 73
click at [748, 251] on icon at bounding box center [752, 248] width 17 height 16
click at [834, 251] on icon at bounding box center [829, 247] width 17 height 17
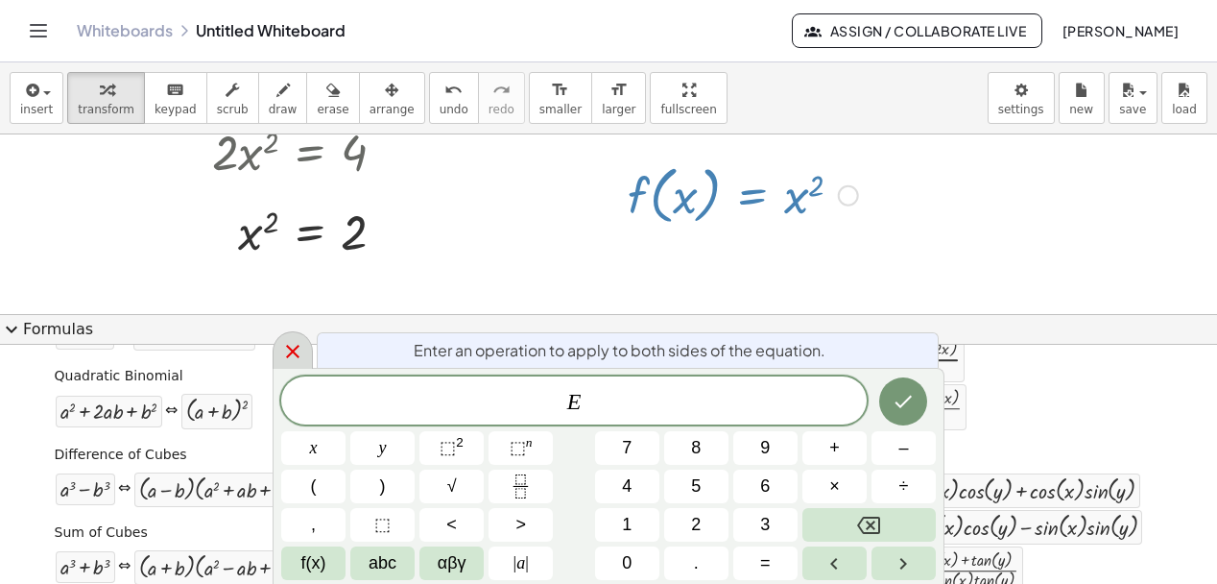
click at [297, 354] on icon at bounding box center [292, 351] width 13 height 13
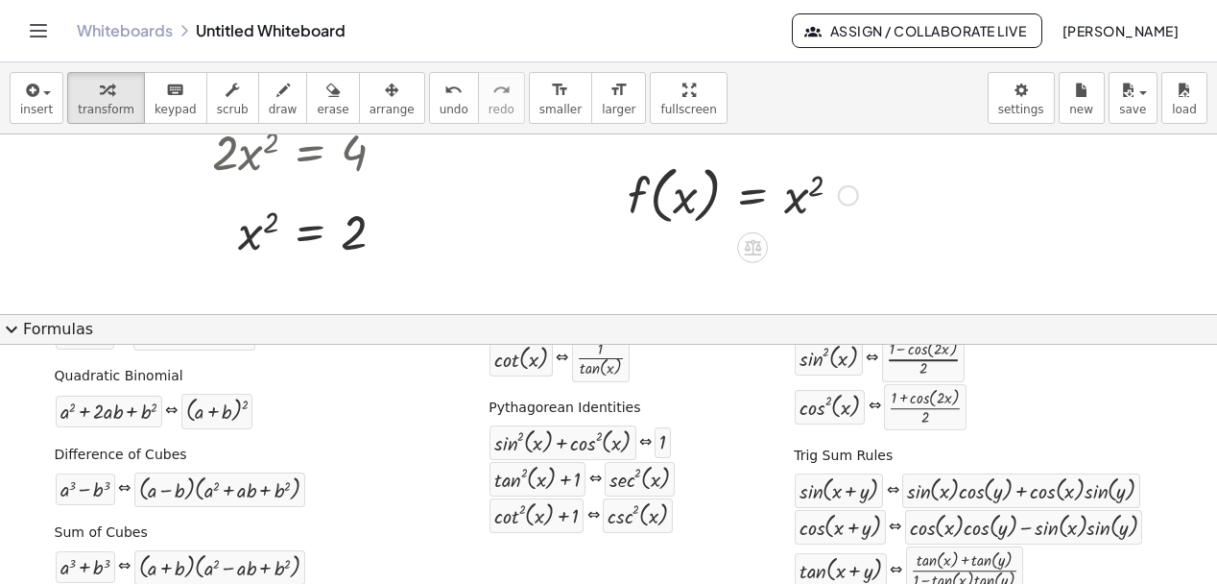
click at [848, 201] on div at bounding box center [848, 195] width 21 height 21
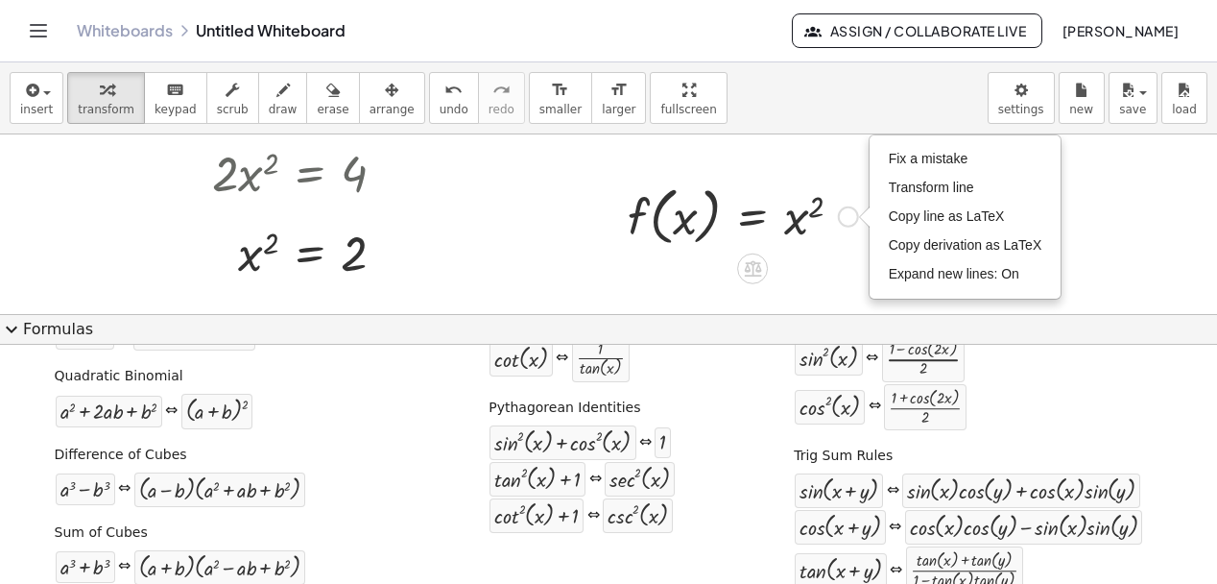
scroll to position [239, 0]
click at [936, 160] on span "Fix a mistake" at bounding box center [928, 157] width 79 height 15
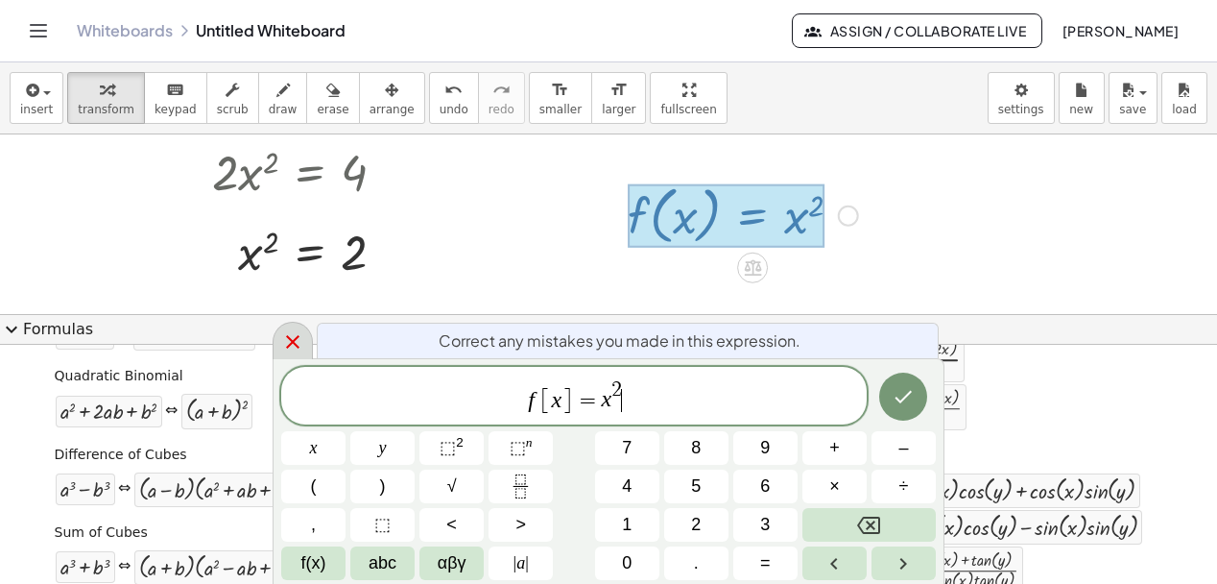
click at [292, 346] on icon at bounding box center [292, 341] width 23 height 23
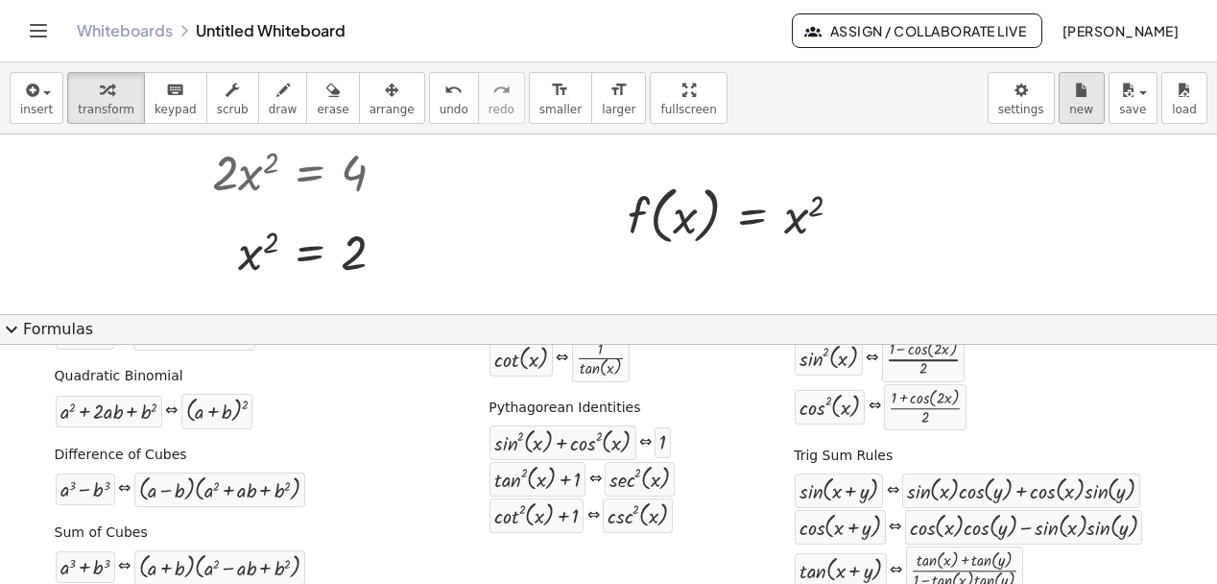
click at [0, 0] on div "Graspable Math Activities Get Started Activity Bank Assigned Work Classes White…" at bounding box center [608, 292] width 1217 height 584
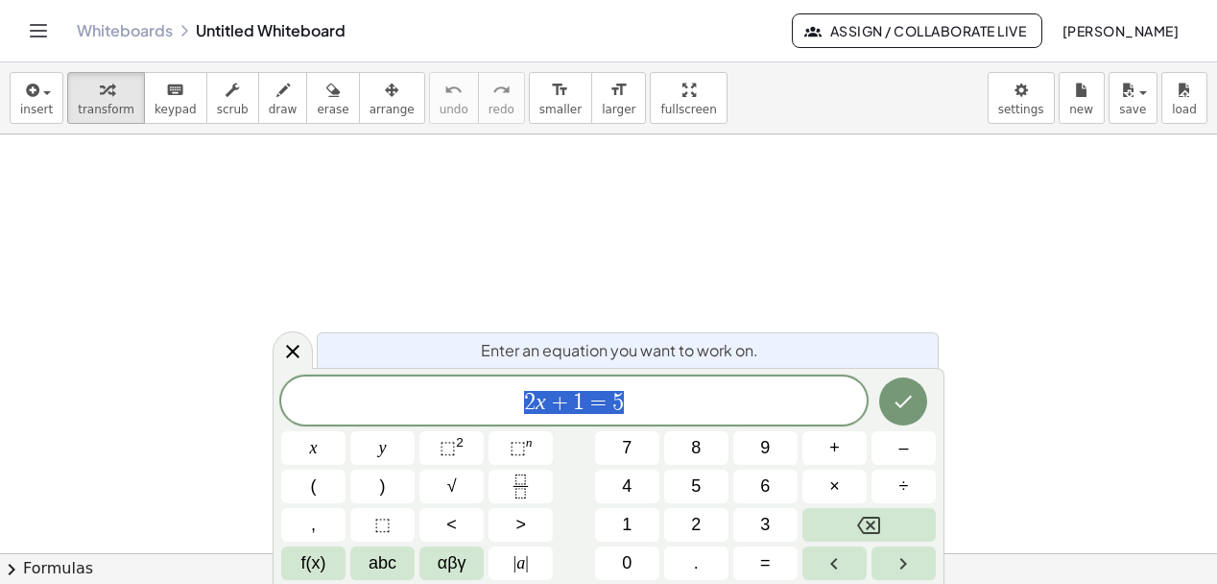
click at [4, 571] on span "chevron_right" at bounding box center [11, 569] width 23 height 23
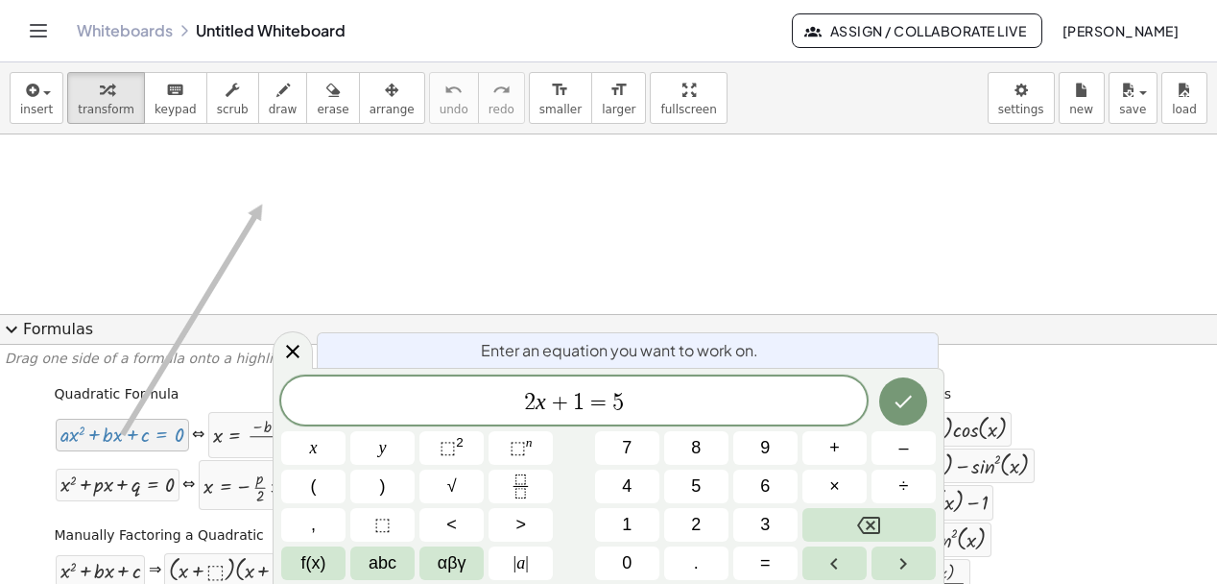
drag, startPoint x: 121, startPoint y: 447, endPoint x: 261, endPoint y: 204, distance: 280.4
drag, startPoint x: 226, startPoint y: 444, endPoint x: 258, endPoint y: 225, distance: 222.2
click at [544, 408] on var "x" at bounding box center [541, 401] width 11 height 25
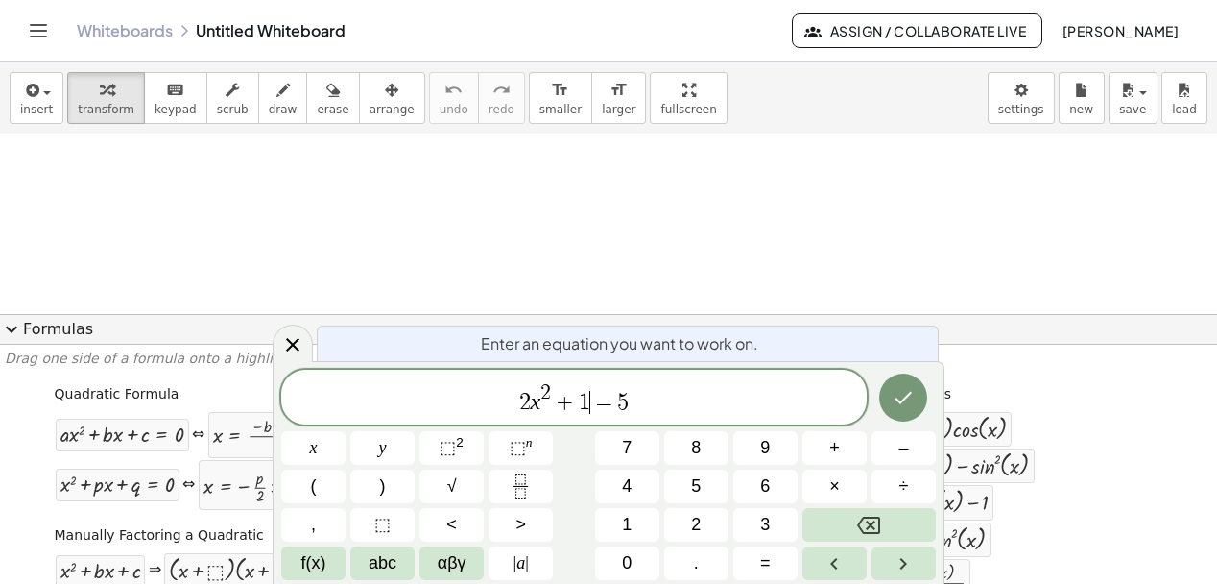
click at [590, 395] on span "=" at bounding box center [604, 402] width 28 height 23
click at [649, 405] on span "2 x 2 + x − 1 ​ = 5" at bounding box center [574, 398] width 586 height 35
click at [901, 398] on icon "Done" at bounding box center [903, 397] width 23 height 23
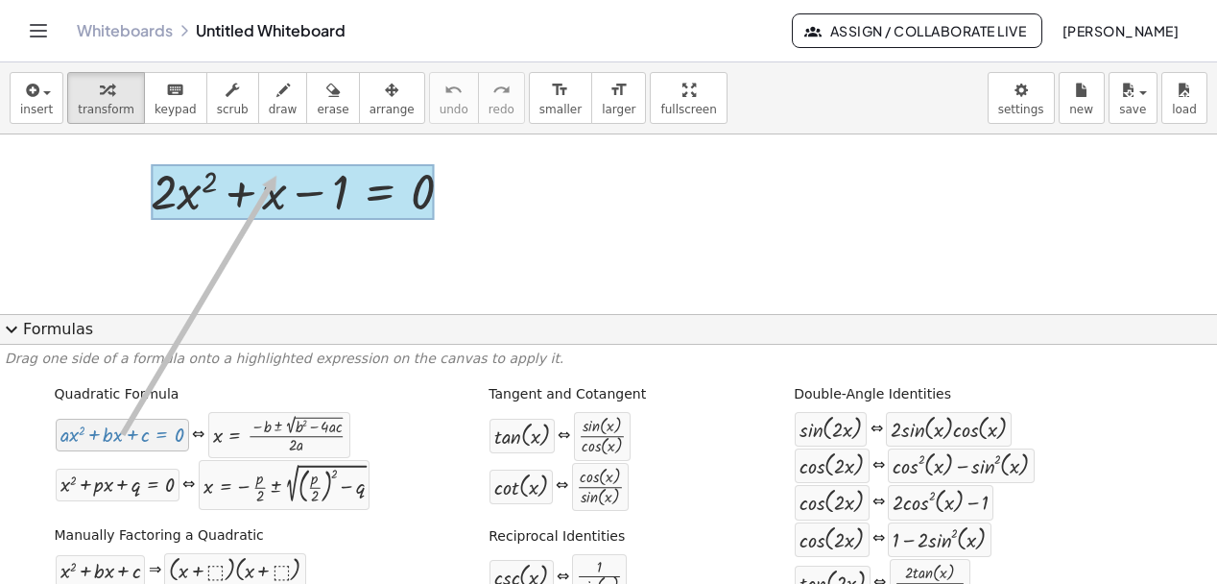
drag, startPoint x: 141, startPoint y: 442, endPoint x: 262, endPoint y: 198, distance: 272.2
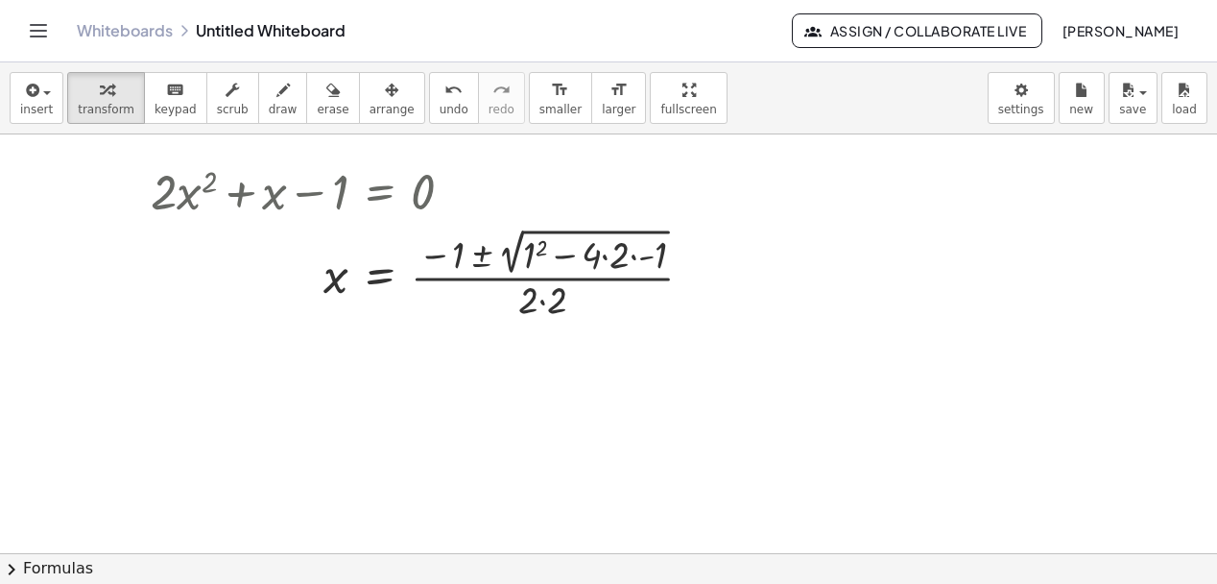
click at [51, 564] on button "chevron_right Formulas" at bounding box center [608, 568] width 1217 height 31
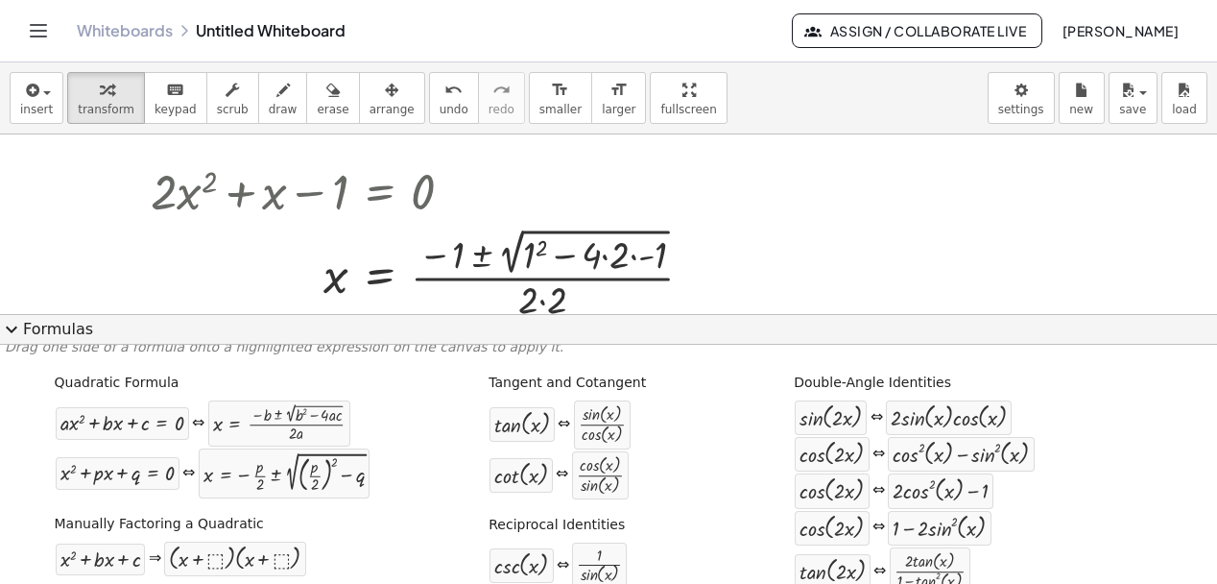
scroll to position [10, 0]
click at [538, 253] on div at bounding box center [429, 273] width 577 height 101
click at [596, 264] on div at bounding box center [423, 273] width 565 height 101
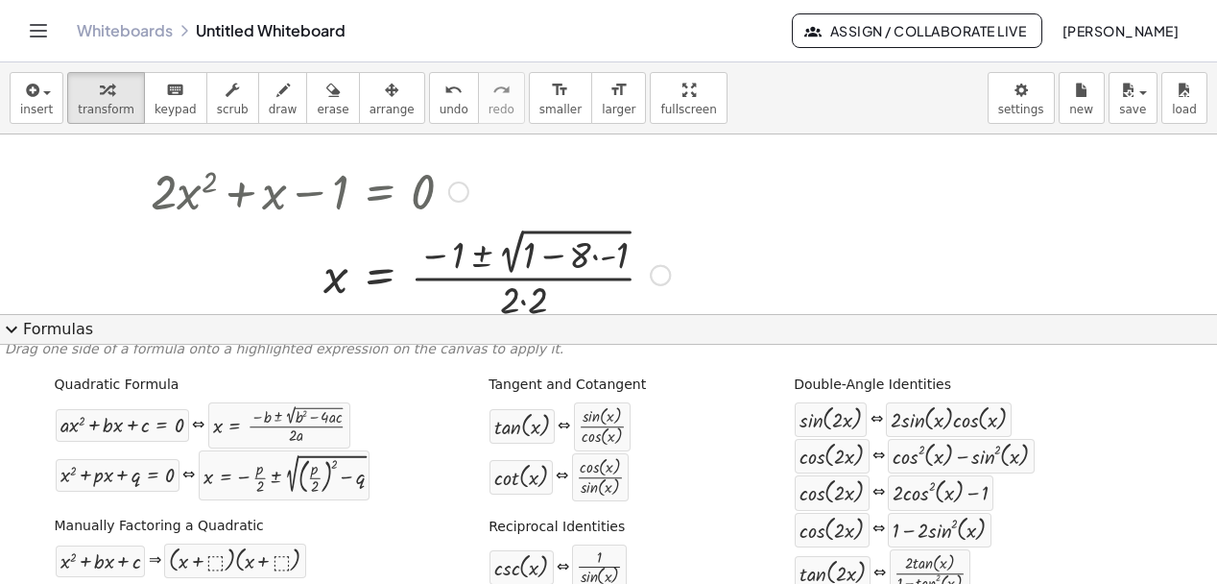
click at [594, 261] on div at bounding box center [410, 273] width 539 height 101
click at [568, 256] on div at bounding box center [399, 273] width 517 height 101
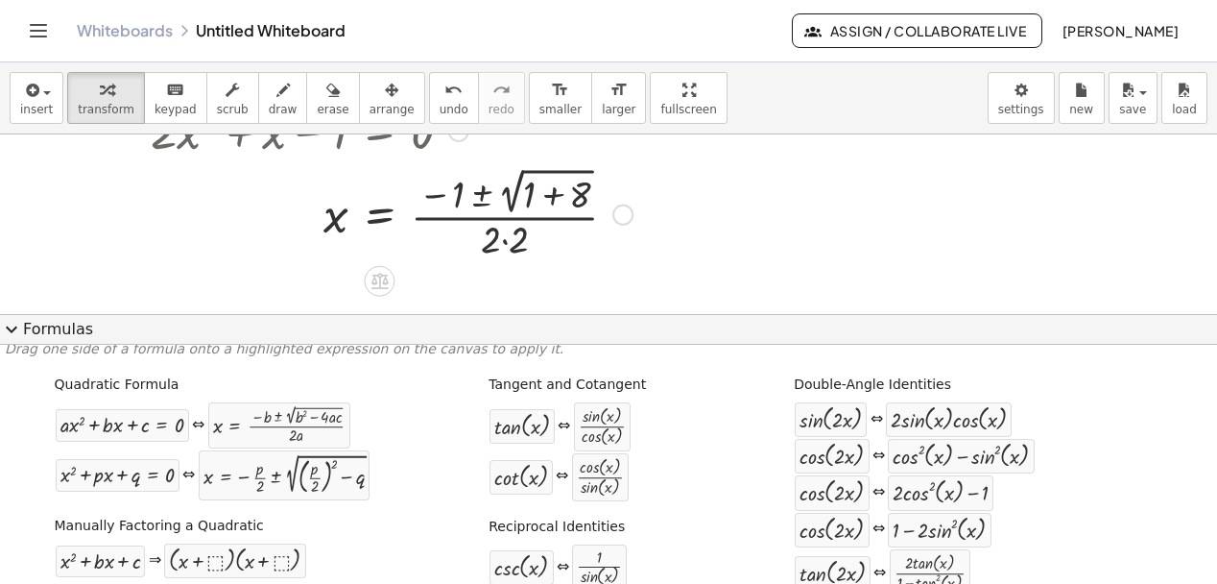
scroll to position [72, 0]
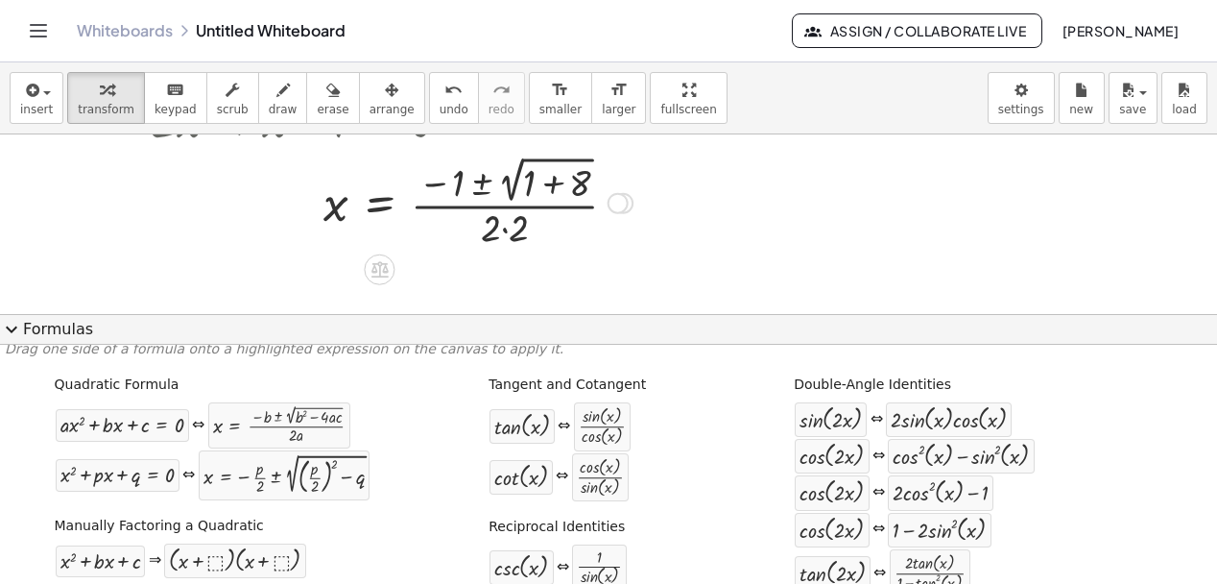
click at [502, 230] on div at bounding box center [391, 201] width 501 height 101
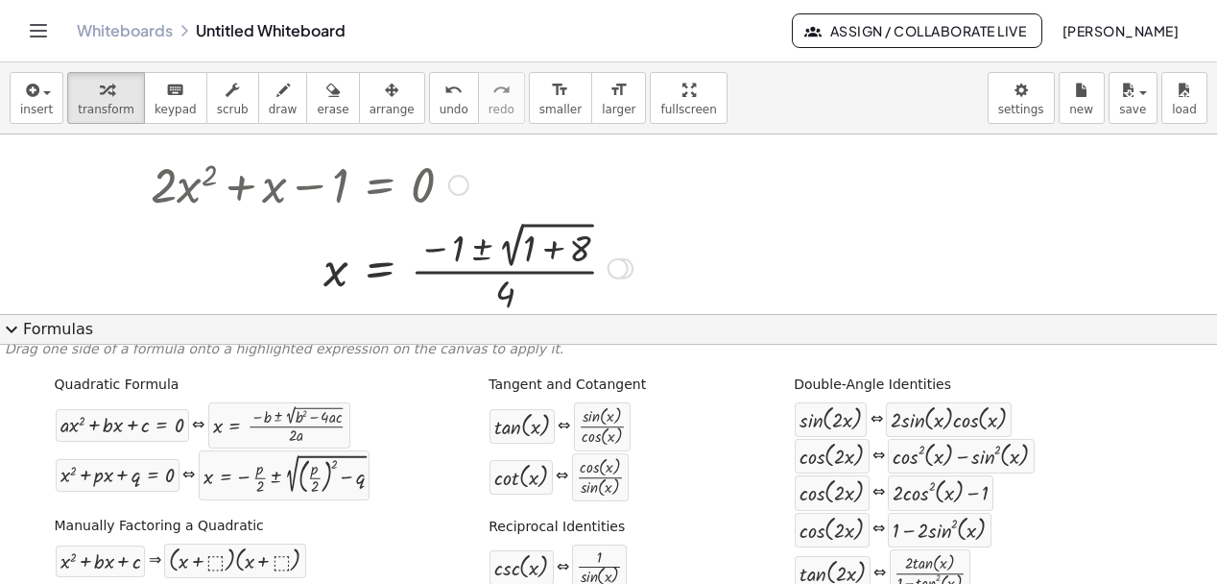
scroll to position [13, 0]
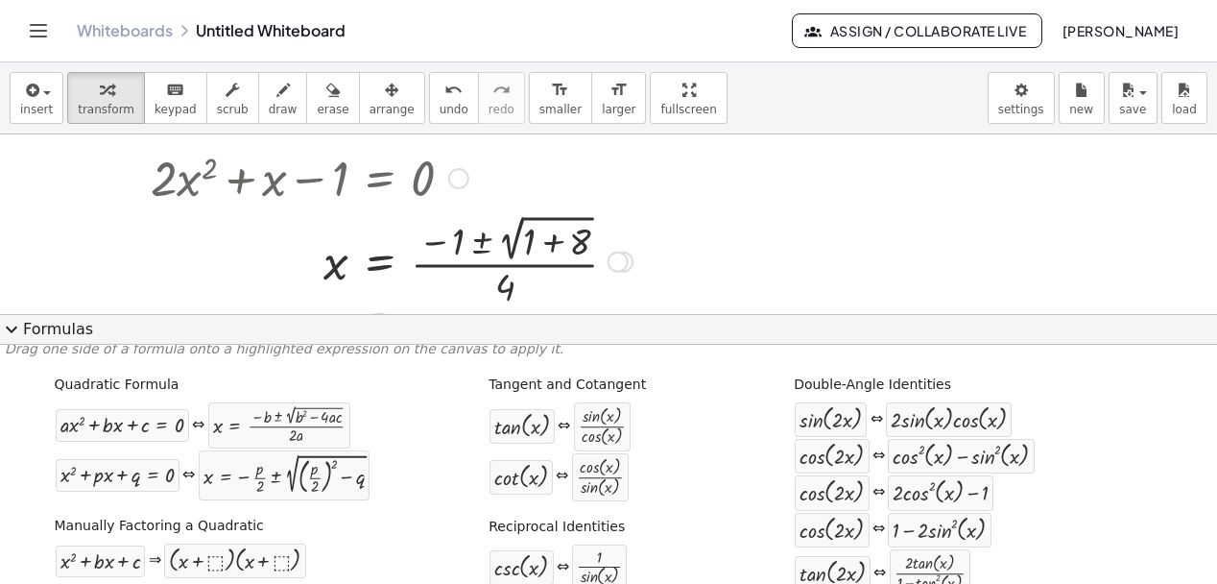
click at [485, 240] on div at bounding box center [391, 259] width 501 height 101
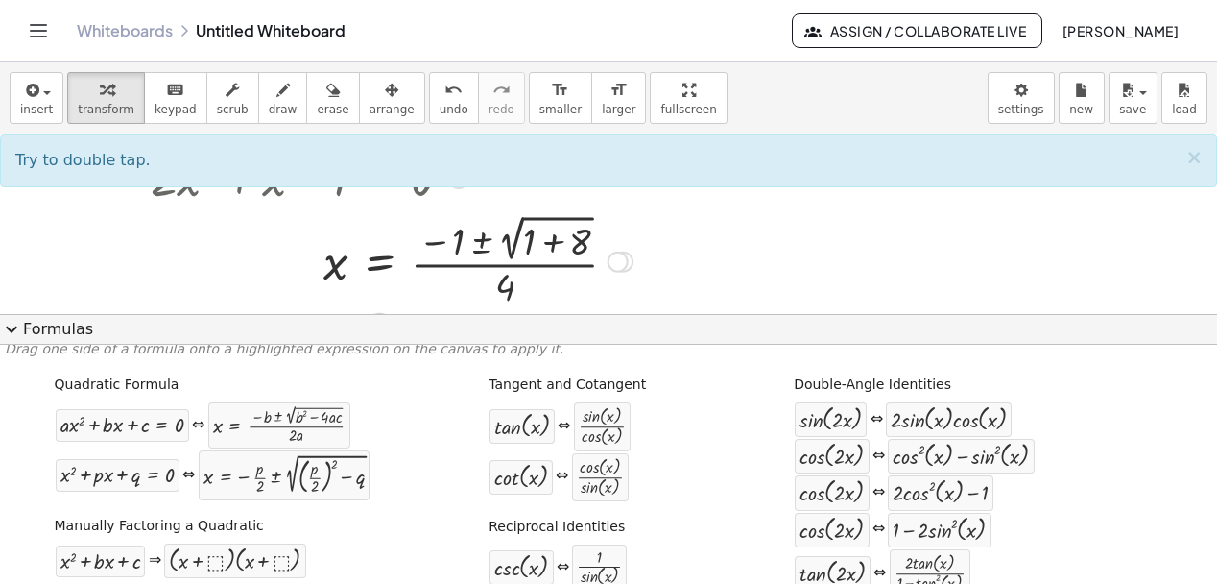
click at [552, 245] on div at bounding box center [391, 259] width 501 height 101
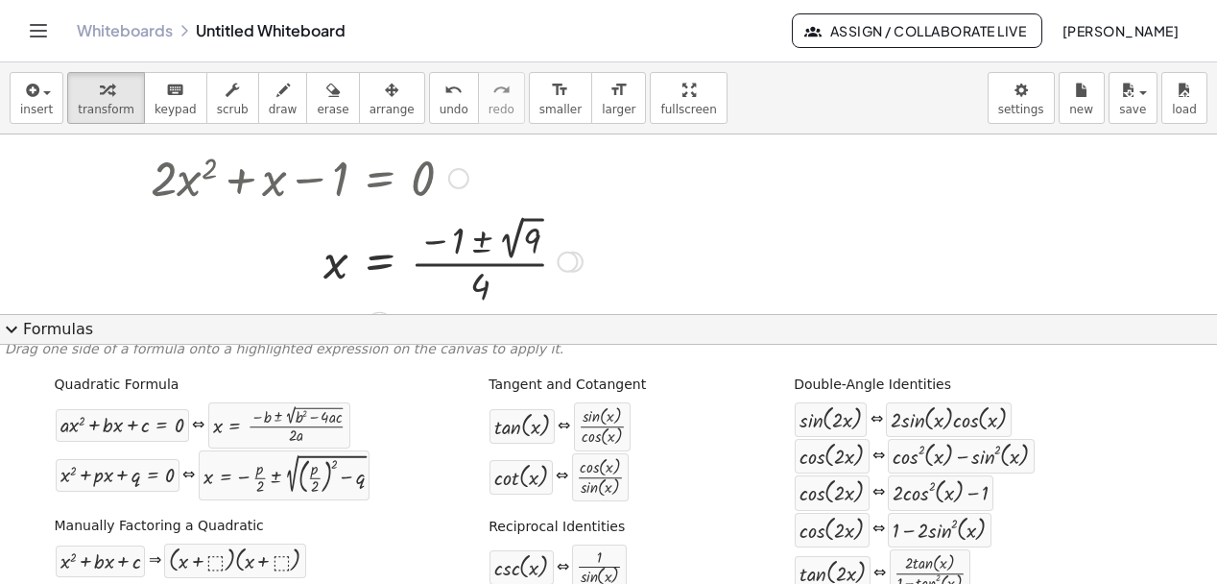
click at [485, 242] on div at bounding box center [366, 260] width 451 height 100
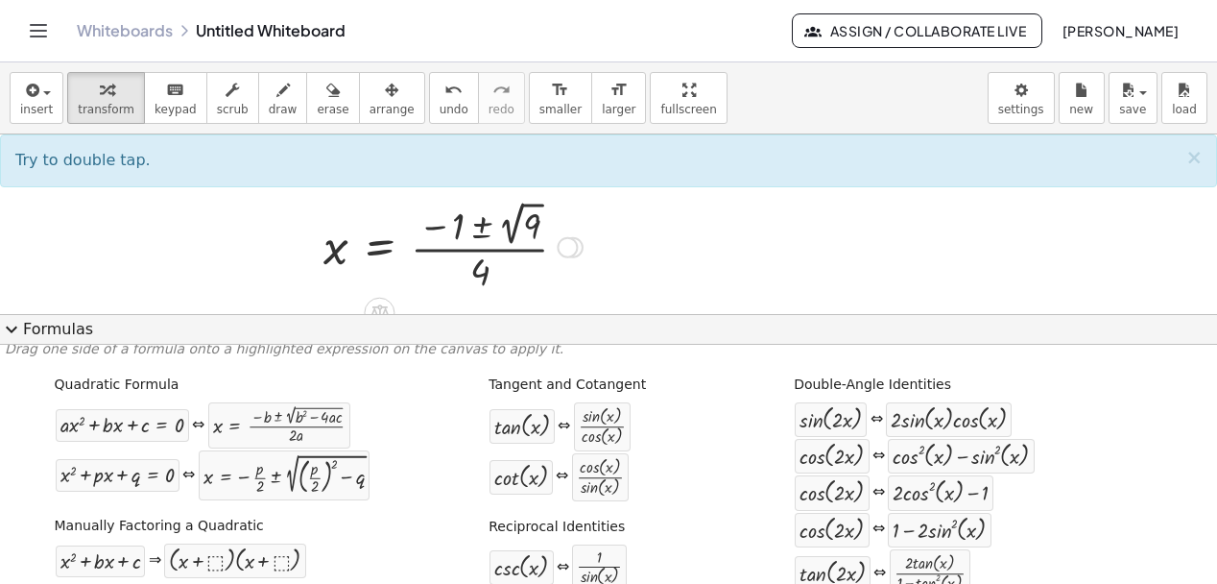
scroll to position [29, 0]
click at [565, 245] on div at bounding box center [567, 246] width 21 height 21
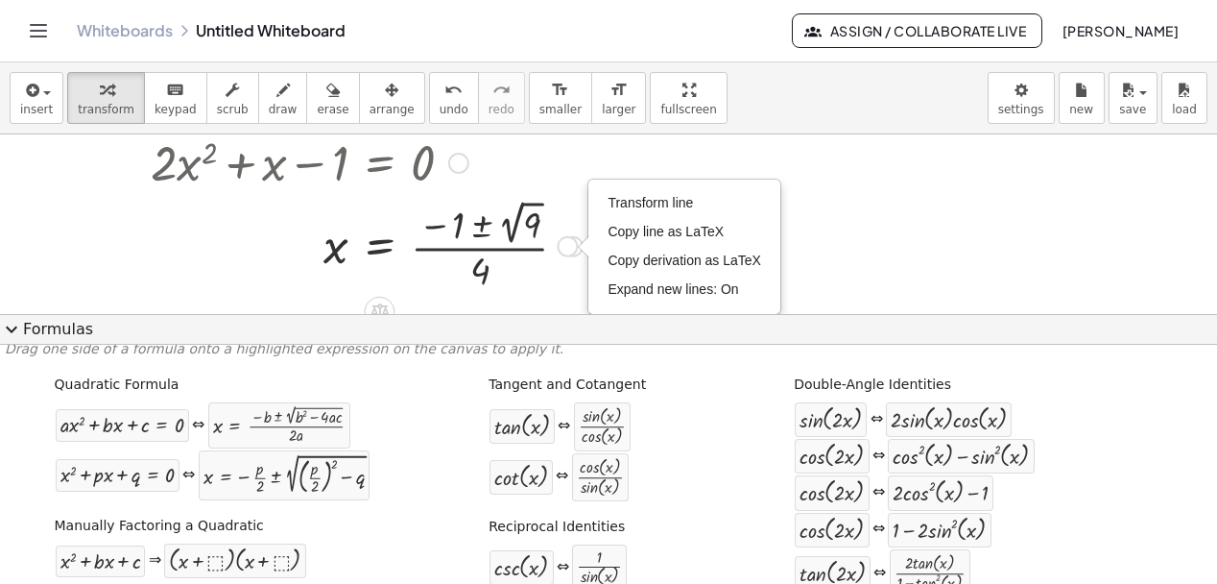
click at [566, 207] on div at bounding box center [366, 245] width 451 height 100
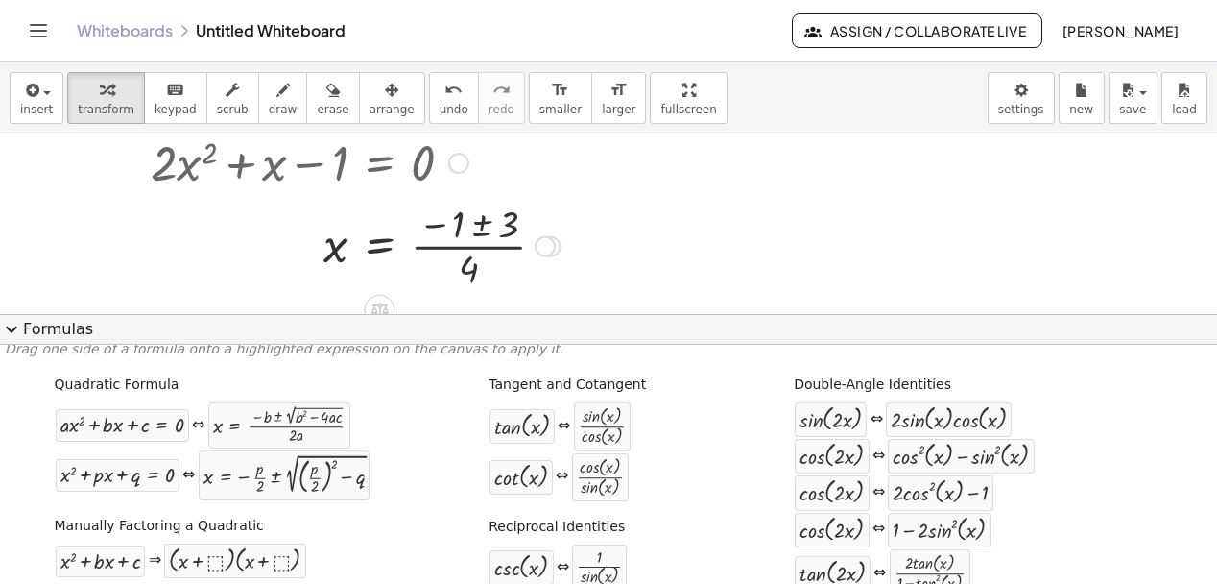
click at [481, 231] on div at bounding box center [355, 245] width 428 height 96
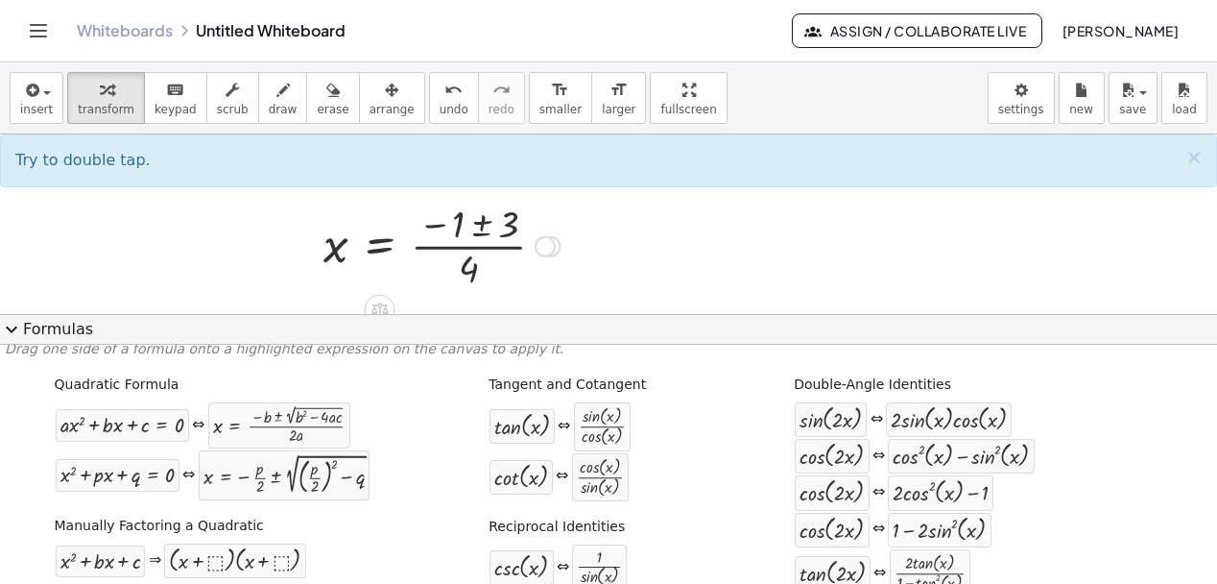
click at [506, 229] on div at bounding box center [355, 245] width 428 height 96
click at [488, 227] on div at bounding box center [355, 245] width 428 height 96
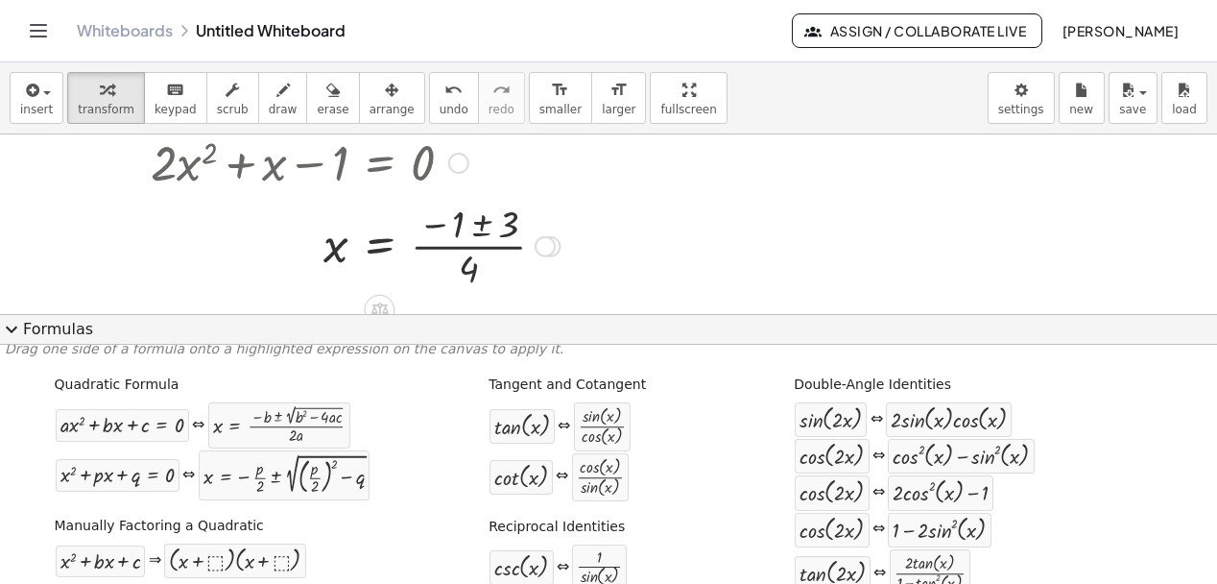
click at [488, 227] on div at bounding box center [355, 245] width 428 height 96
click at [477, 250] on div at bounding box center [355, 245] width 428 height 96
click at [508, 231] on div at bounding box center [355, 245] width 428 height 96
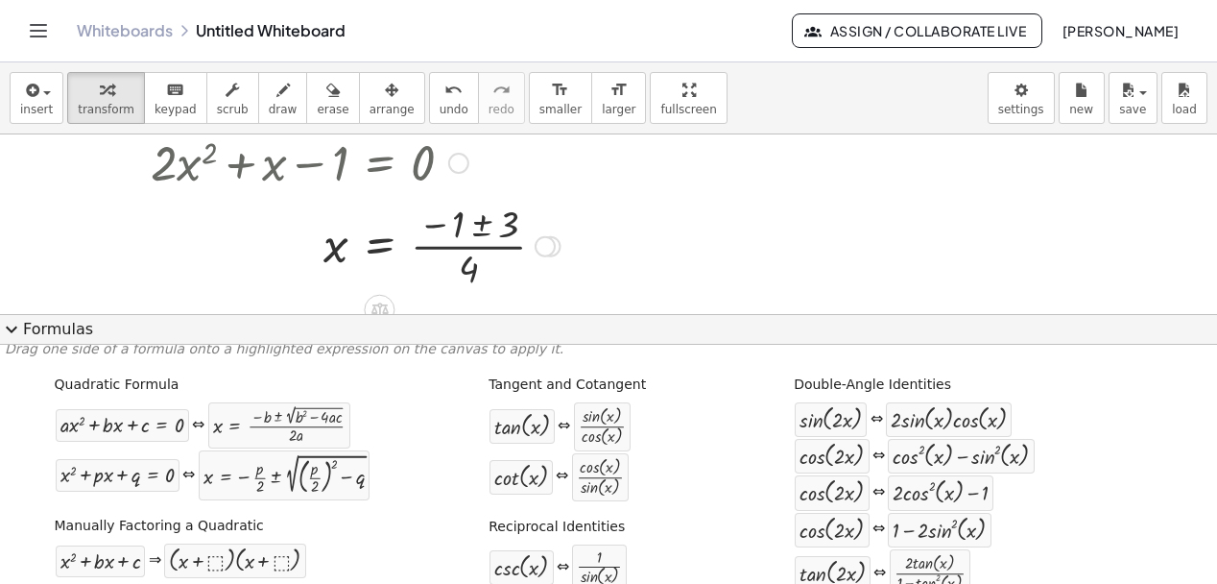
click at [486, 227] on div at bounding box center [355, 245] width 428 height 96
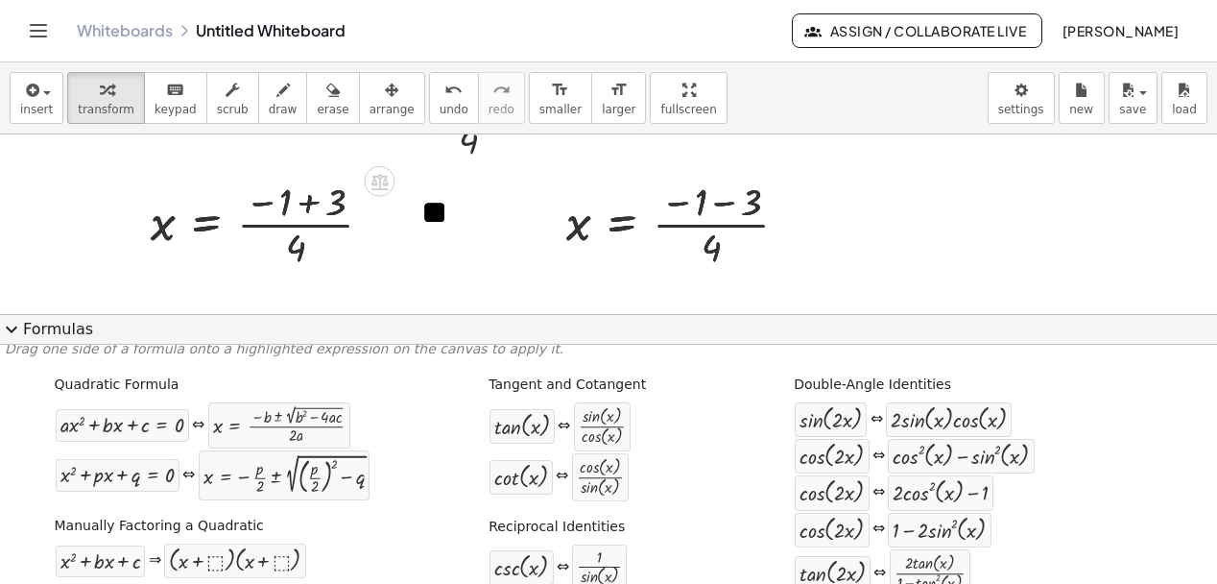
scroll to position [168, 0]
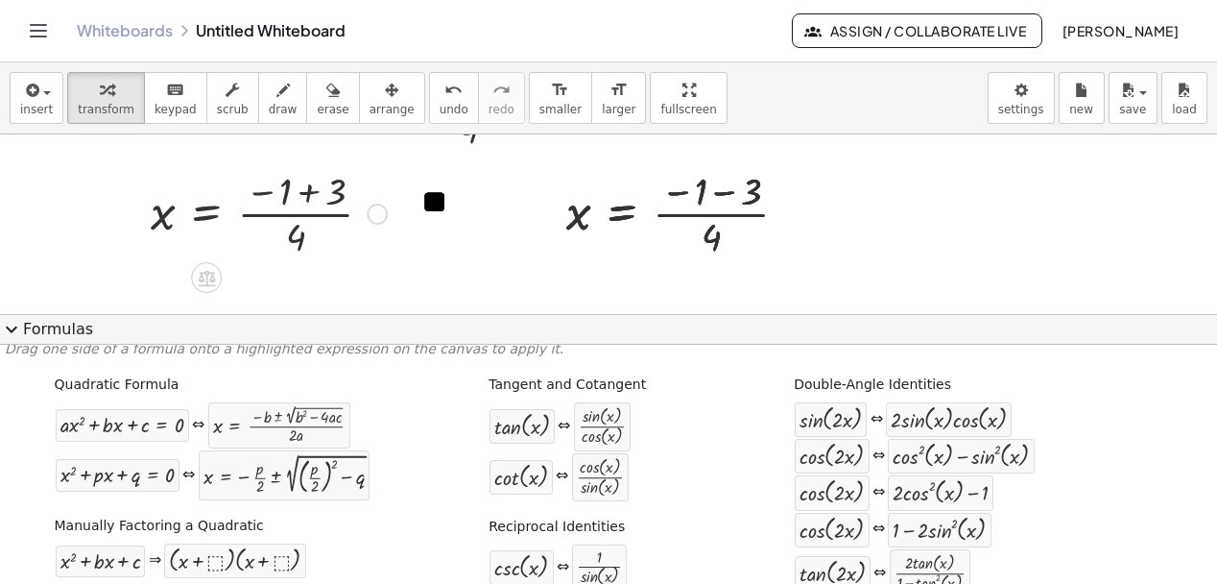
click at [309, 196] on div at bounding box center [268, 212] width 255 height 96
click at [729, 196] on div at bounding box center [684, 212] width 255 height 96
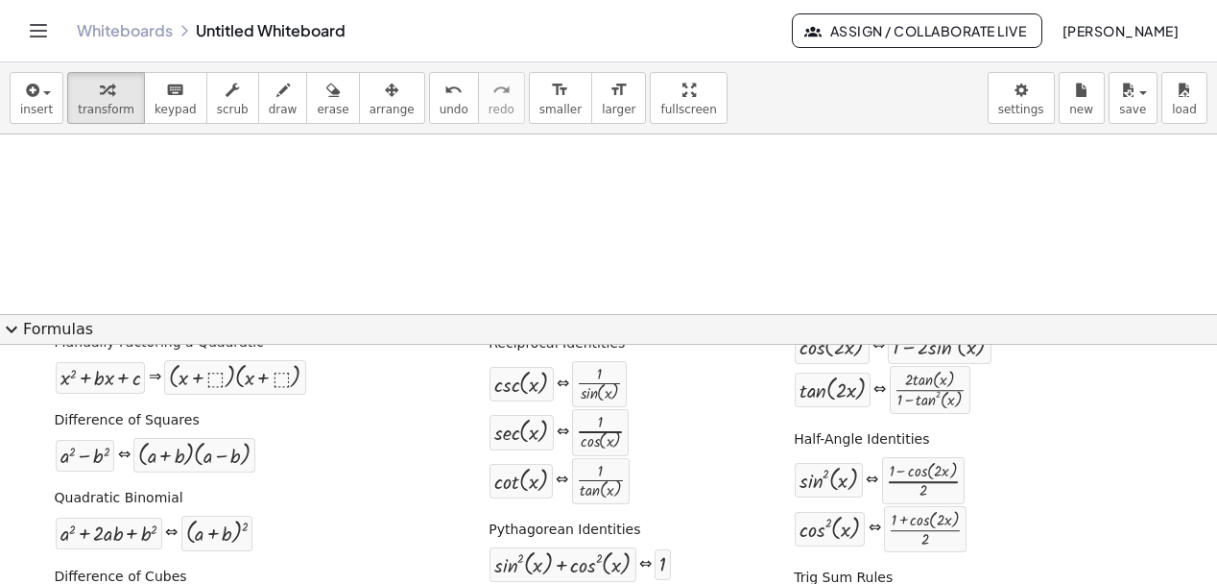
scroll to position [420, 0]
click at [38, 108] on span "insert" at bounding box center [36, 109] width 33 height 13
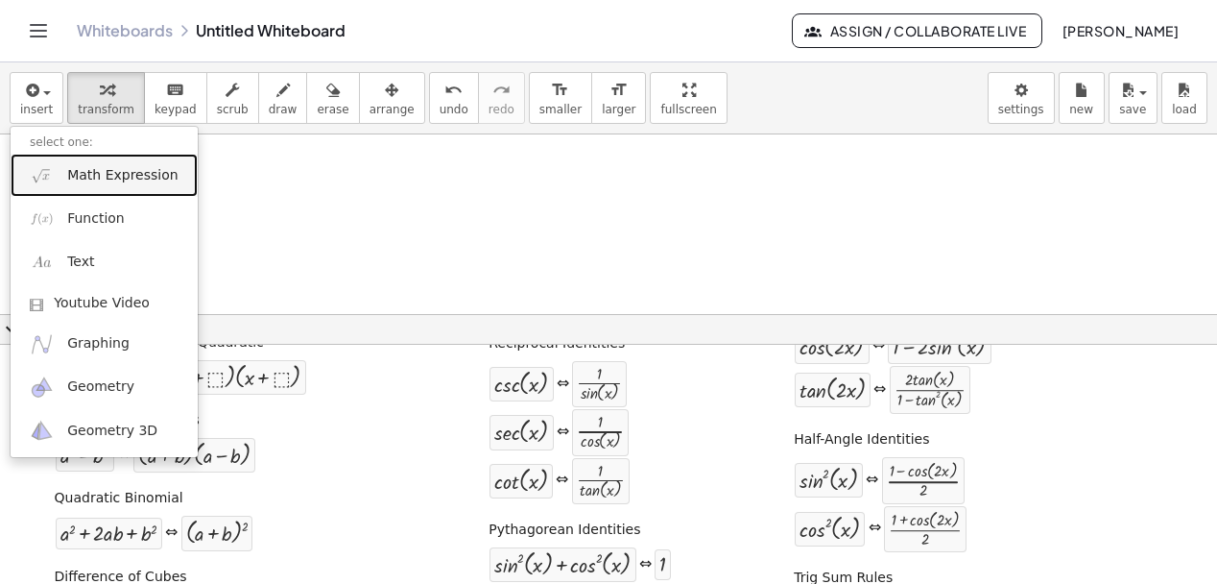
click at [84, 177] on span "Math Expression" at bounding box center [122, 175] width 110 height 19
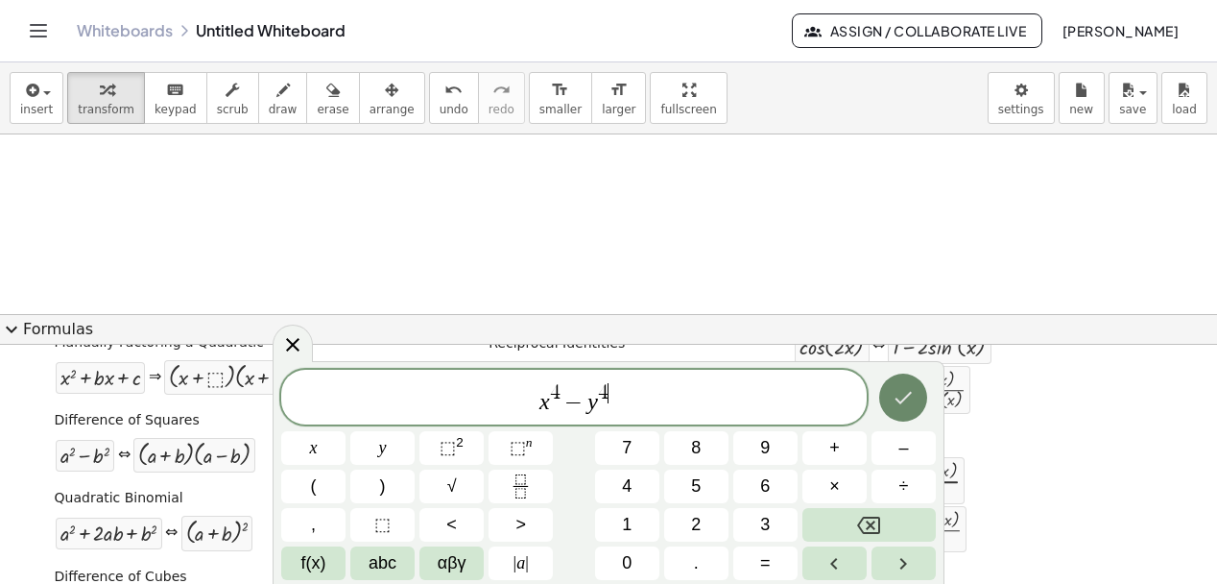
click at [906, 400] on icon "Done" at bounding box center [903, 397] width 23 height 23
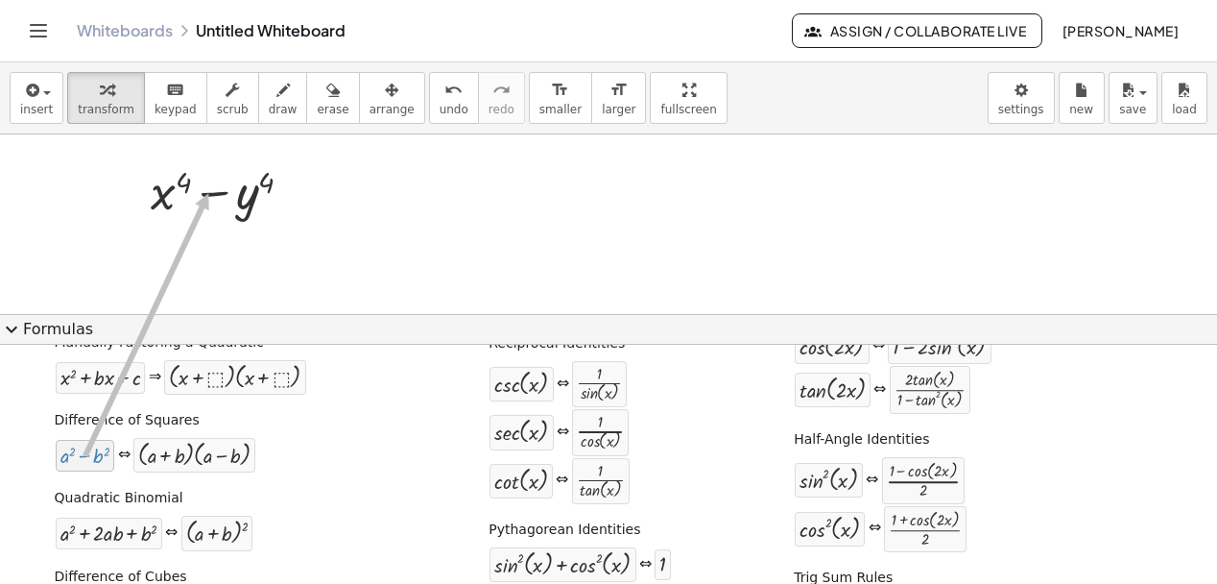
drag, startPoint x: 83, startPoint y: 457, endPoint x: 207, endPoint y: 193, distance: 292.0
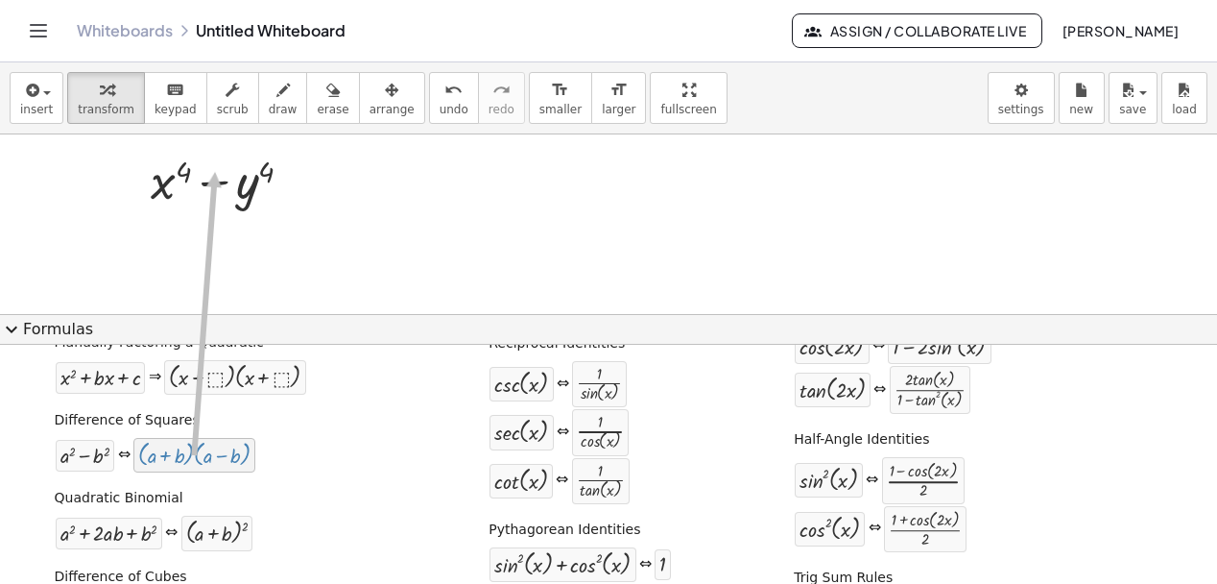
drag, startPoint x: 180, startPoint y: 465, endPoint x: 216, endPoint y: 186, distance: 280.7
drag, startPoint x: 95, startPoint y: 461, endPoint x: 207, endPoint y: 187, distance: 295.7
click at [297, 187] on div at bounding box center [298, 181] width 21 height 21
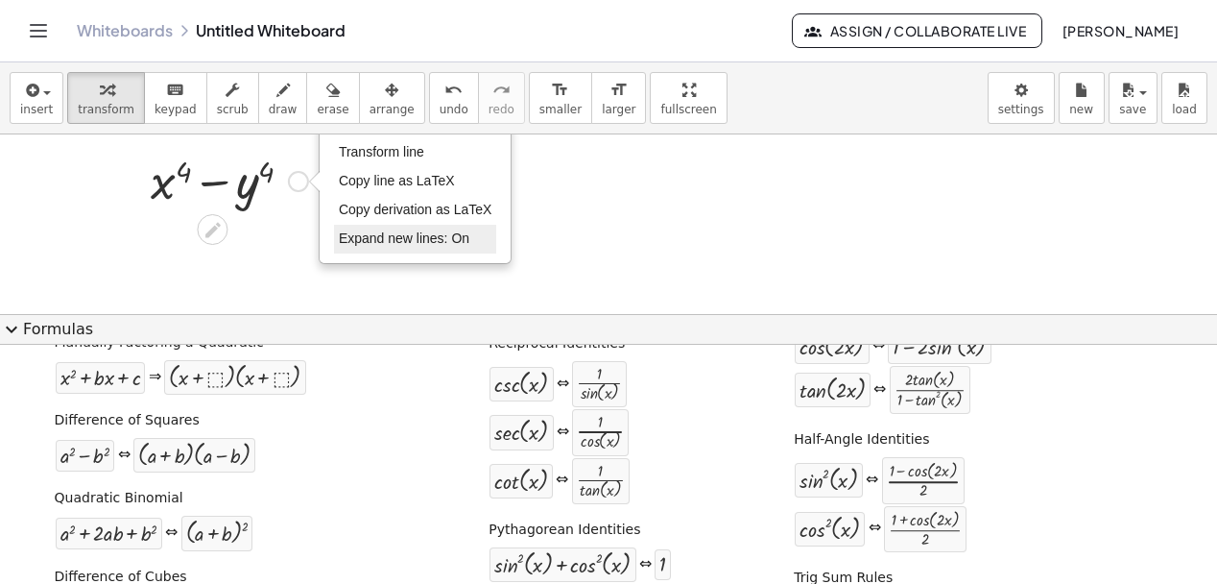
click at [373, 241] on span "Expand new lines: On" at bounding box center [404, 237] width 131 height 15
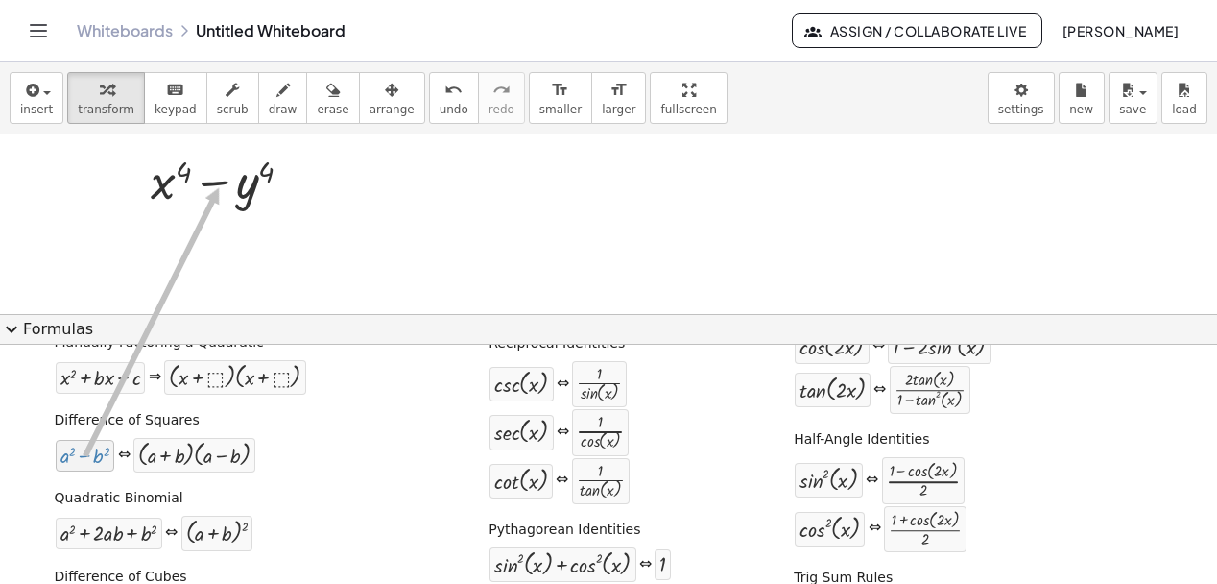
drag, startPoint x: 87, startPoint y: 462, endPoint x: 218, endPoint y: 187, distance: 304.0
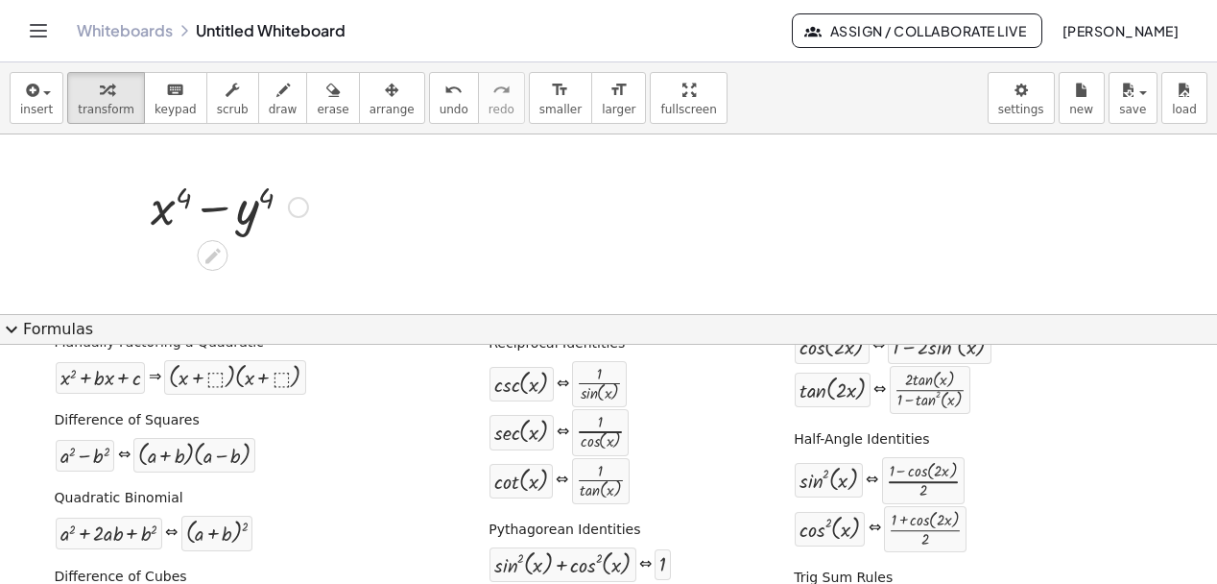
scroll to position [407, 0]
click at [174, 213] on div at bounding box center [229, 203] width 177 height 65
click at [165, 210] on div at bounding box center [229, 203] width 177 height 65
click at [158, 207] on div at bounding box center [229, 203] width 177 height 65
click at [222, 253] on icon at bounding box center [213, 254] width 20 height 20
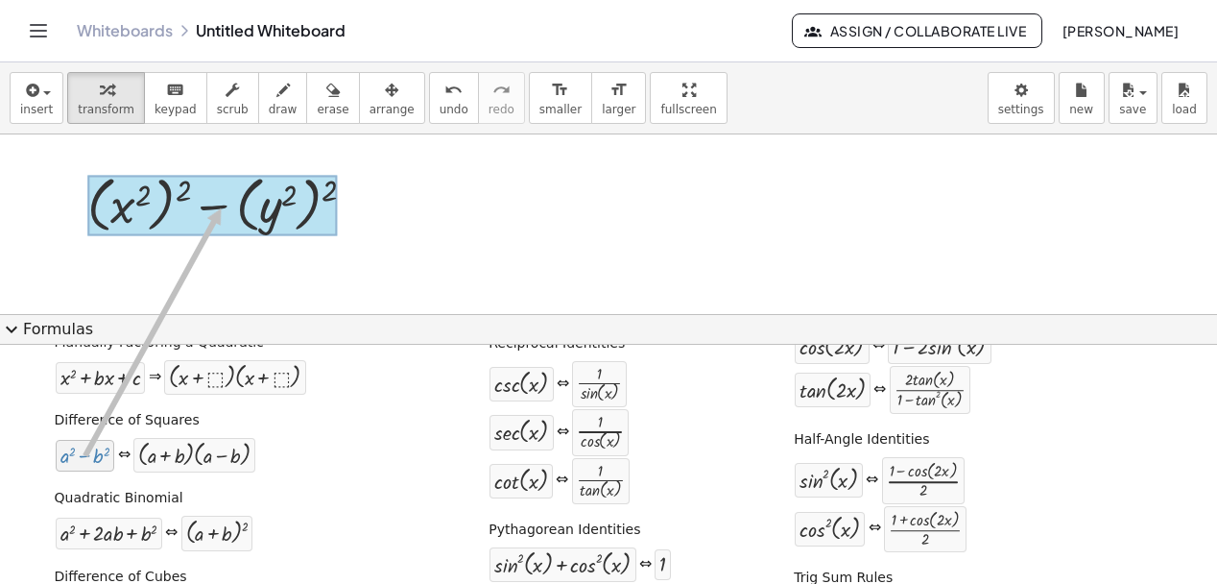
drag, startPoint x: 79, startPoint y: 452, endPoint x: 220, endPoint y: 208, distance: 281.7
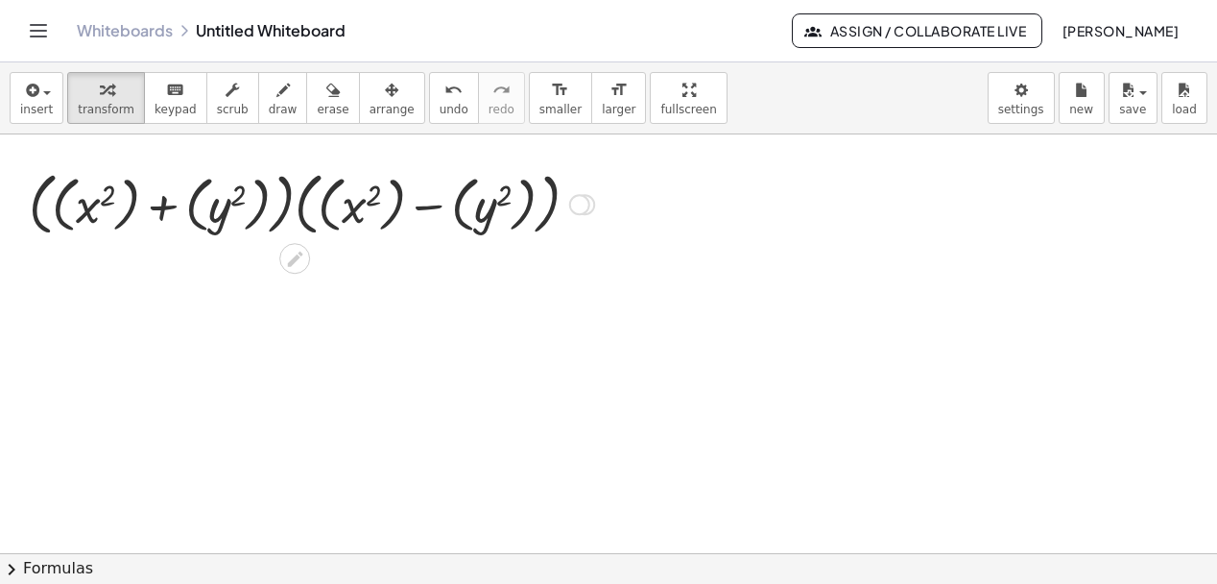
click at [129, 215] on div at bounding box center [311, 203] width 585 height 78
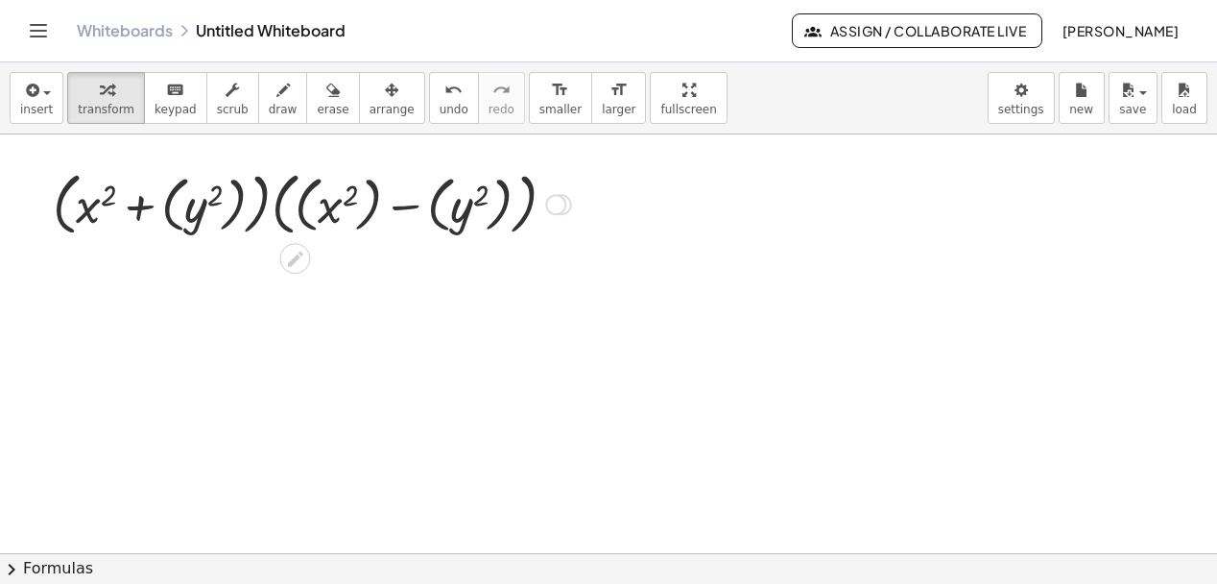
click at [168, 218] on div at bounding box center [312, 203] width 538 height 78
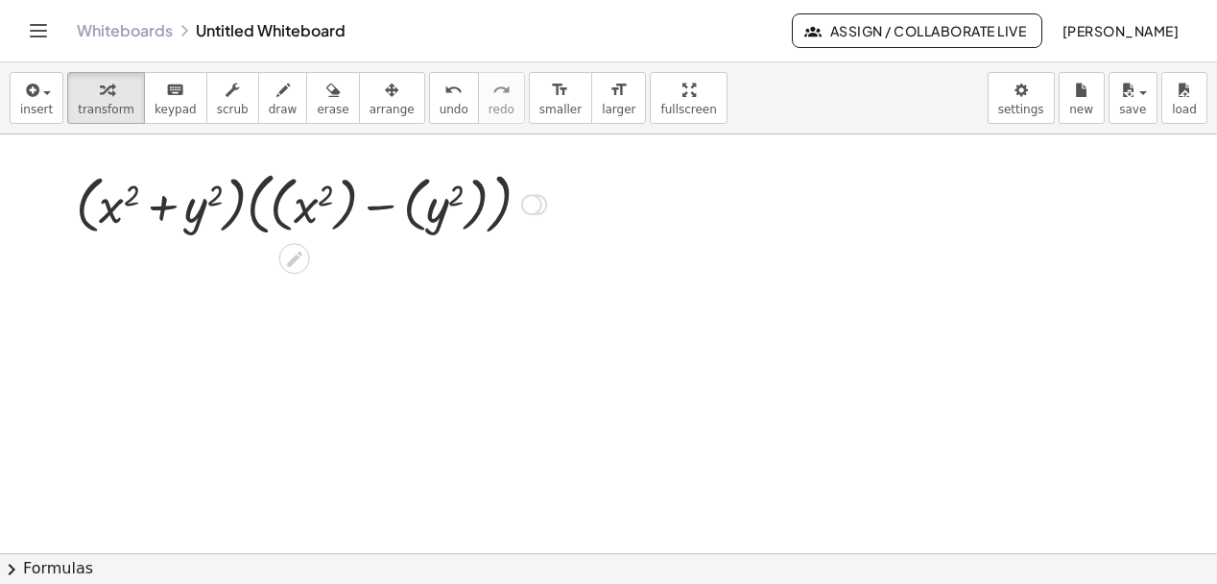
click at [279, 212] on div at bounding box center [311, 203] width 490 height 78
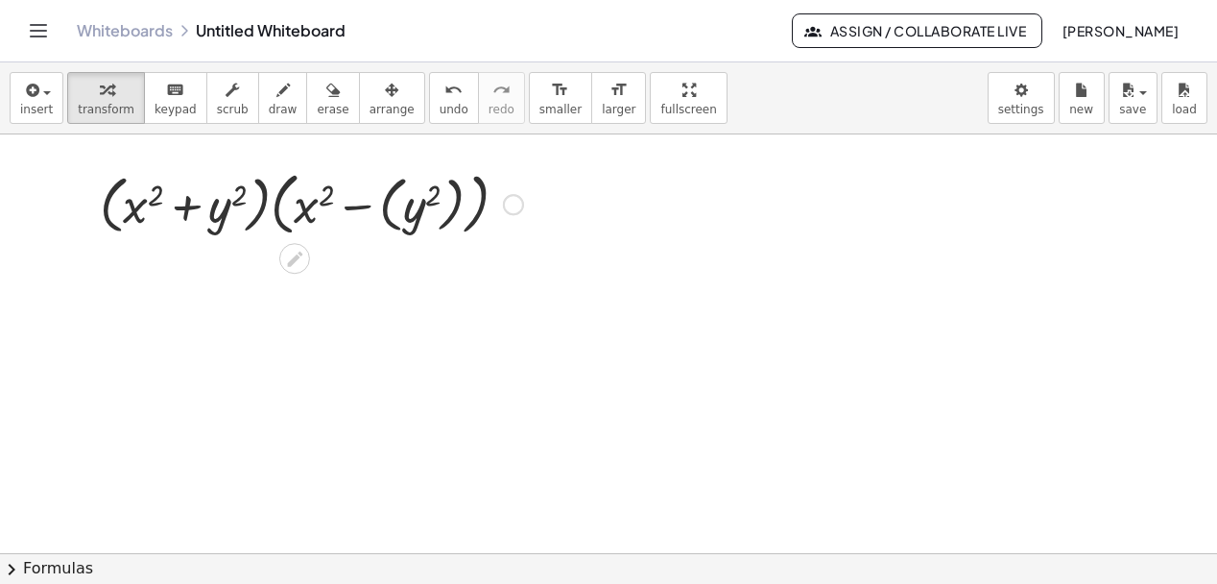
click at [390, 212] on div at bounding box center [311, 203] width 443 height 78
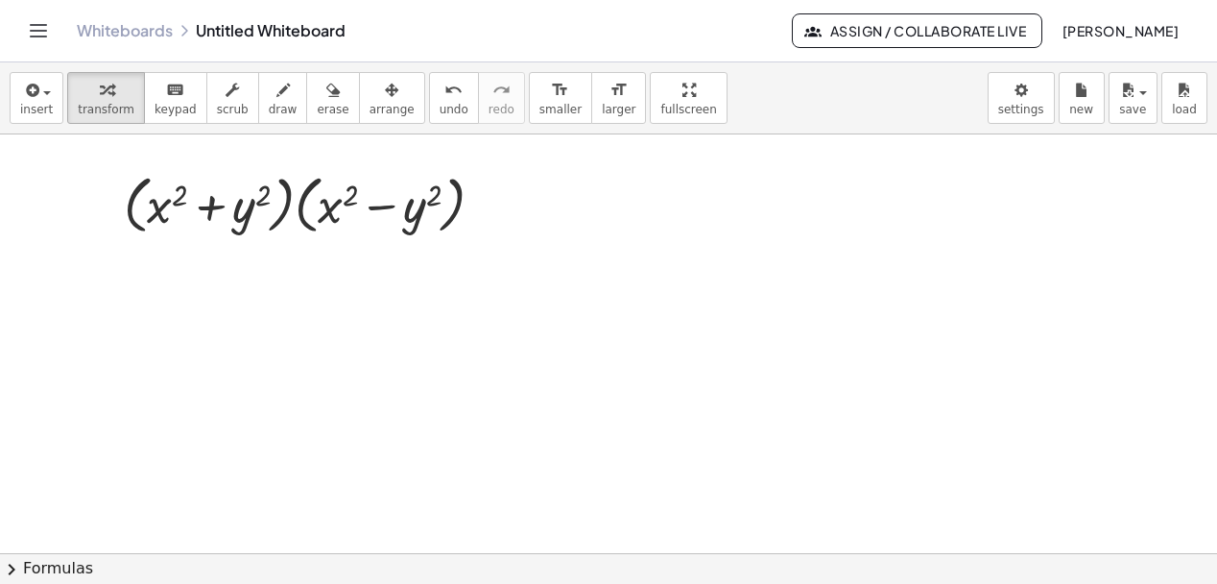
click at [82, 562] on button "chevron_right Formulas" at bounding box center [608, 568] width 1217 height 31
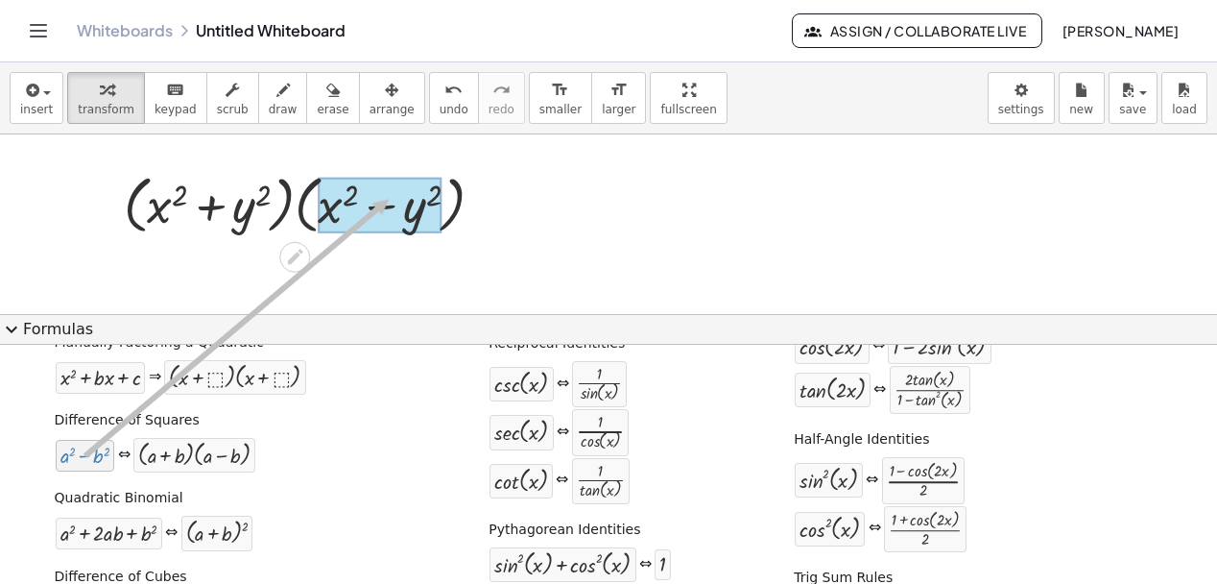
drag, startPoint x: 81, startPoint y: 462, endPoint x: 388, endPoint y: 200, distance: 403.8
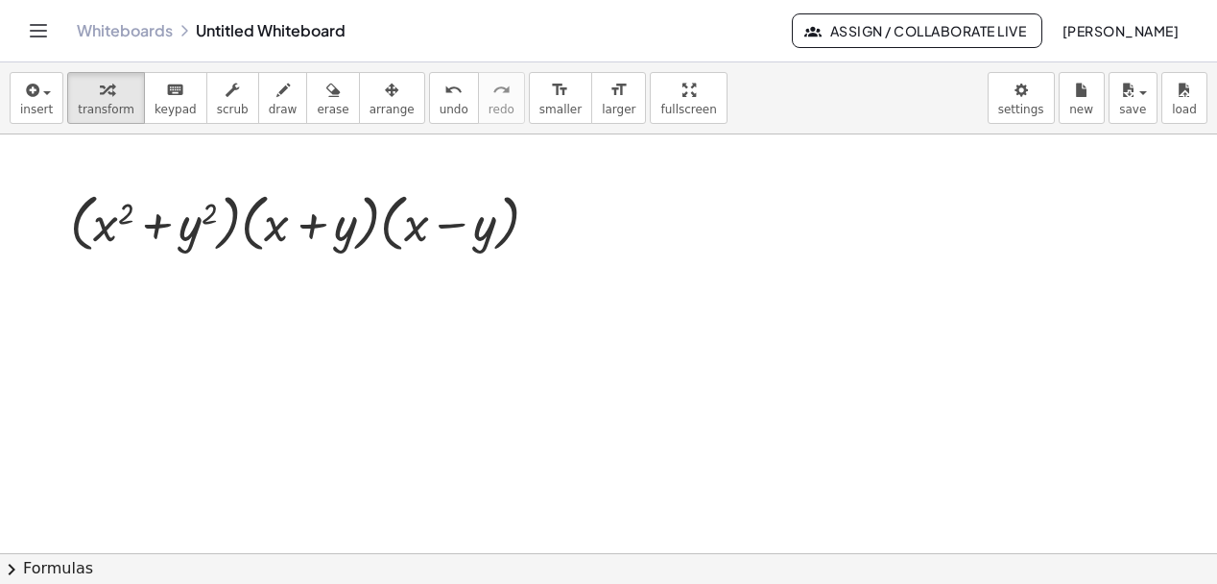
scroll to position [370, 0]
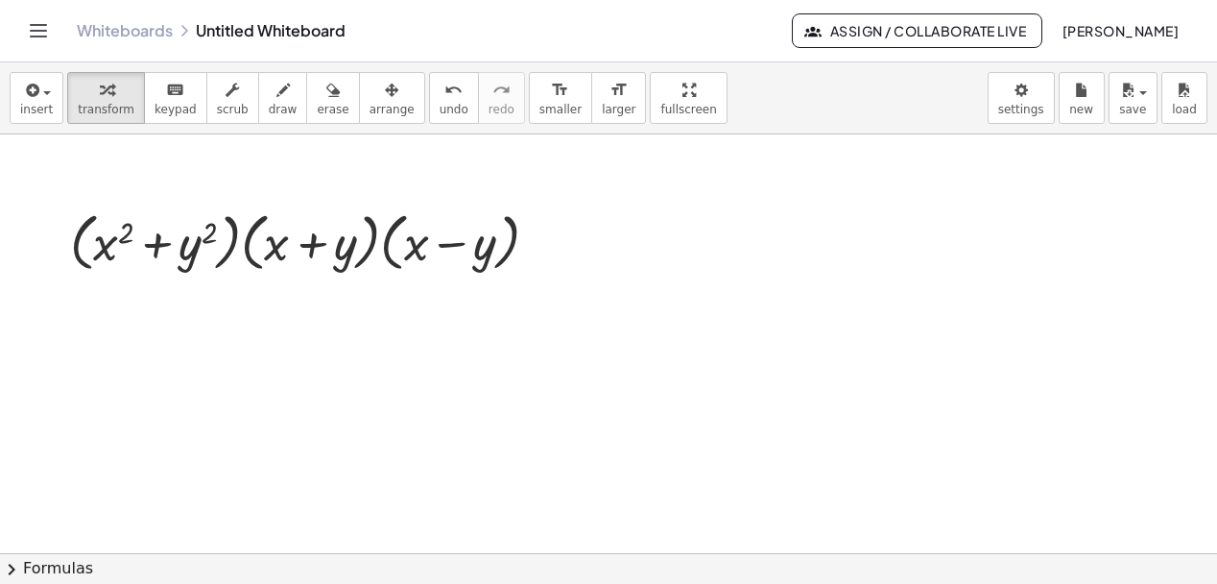
click at [36, 574] on button "chevron_right Formulas" at bounding box center [608, 568] width 1217 height 31
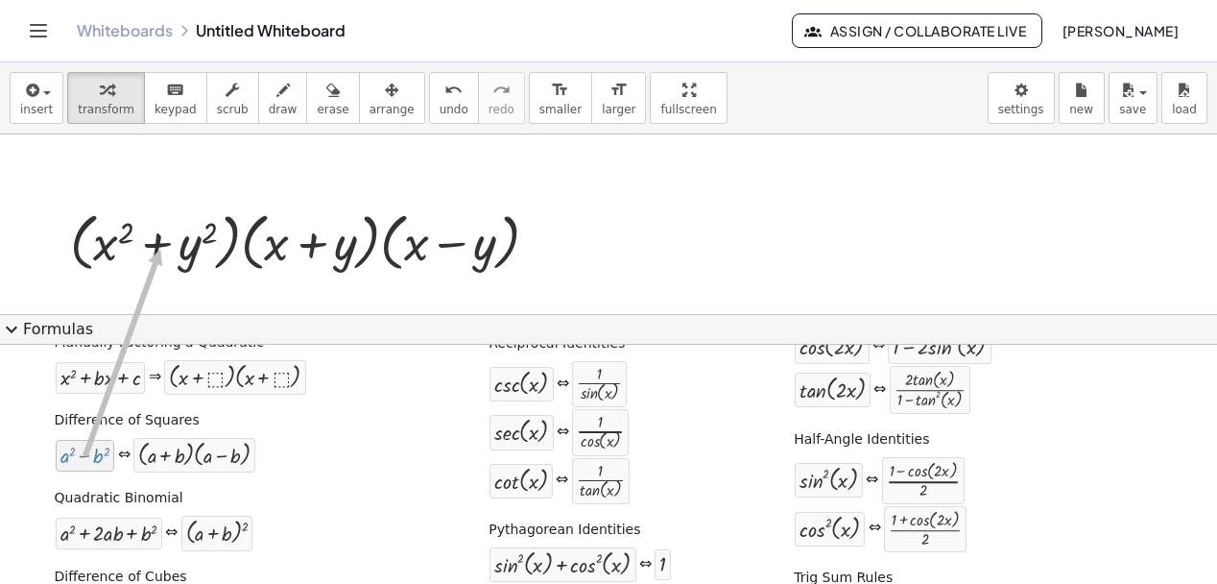
drag, startPoint x: 92, startPoint y: 458, endPoint x: 159, endPoint y: 249, distance: 219.8
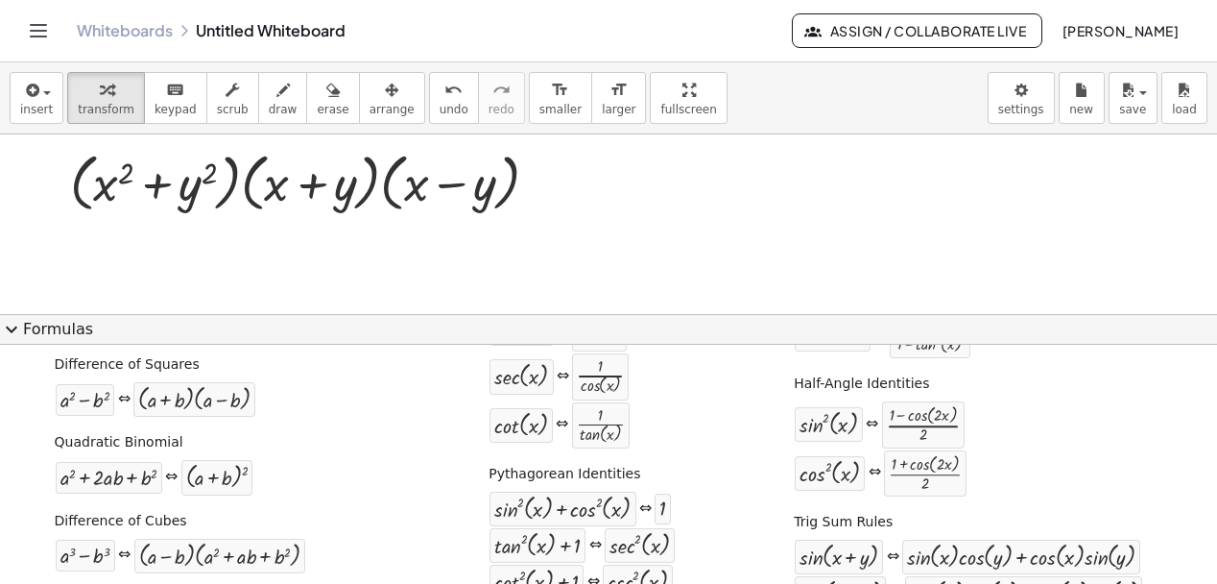
scroll to position [427, 0]
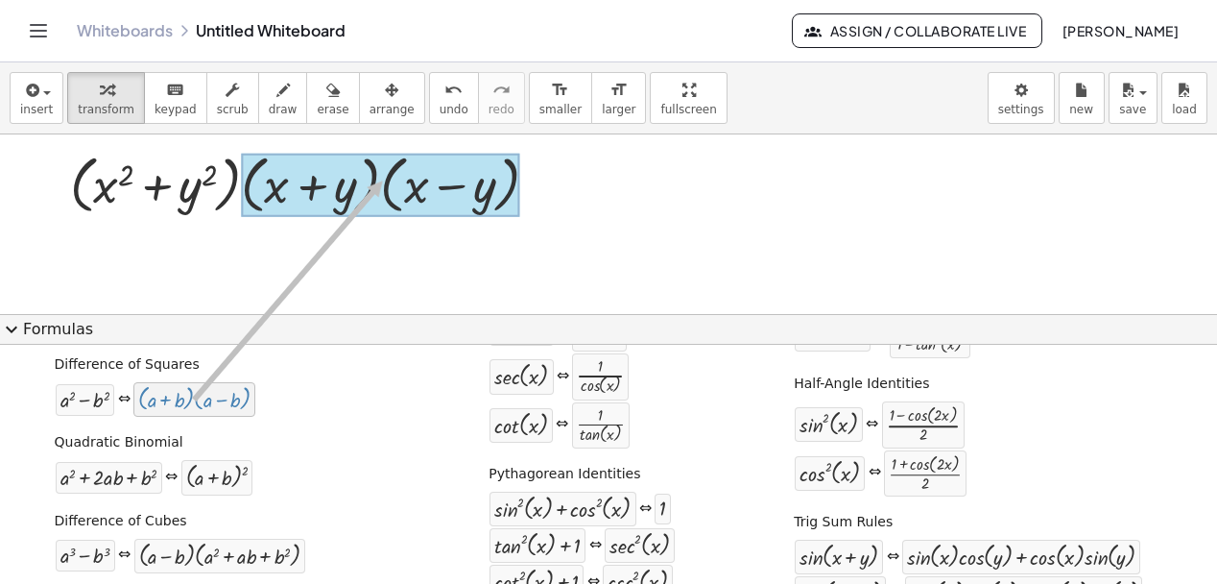
drag, startPoint x: 201, startPoint y: 406, endPoint x: 384, endPoint y: 180, distance: 290.7
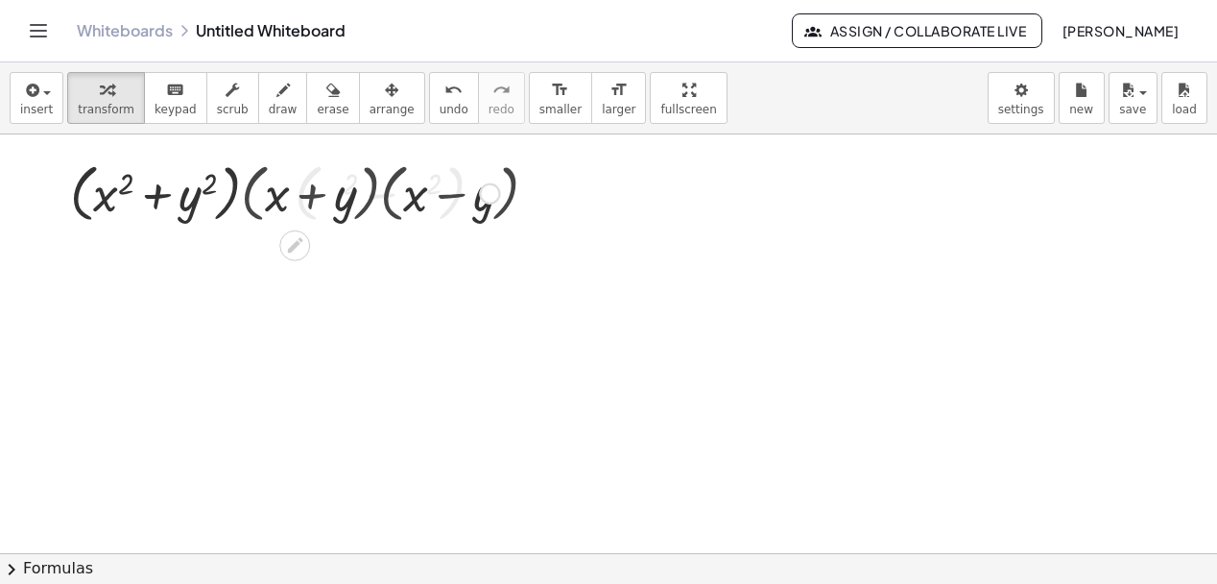
scroll to position [419, 0]
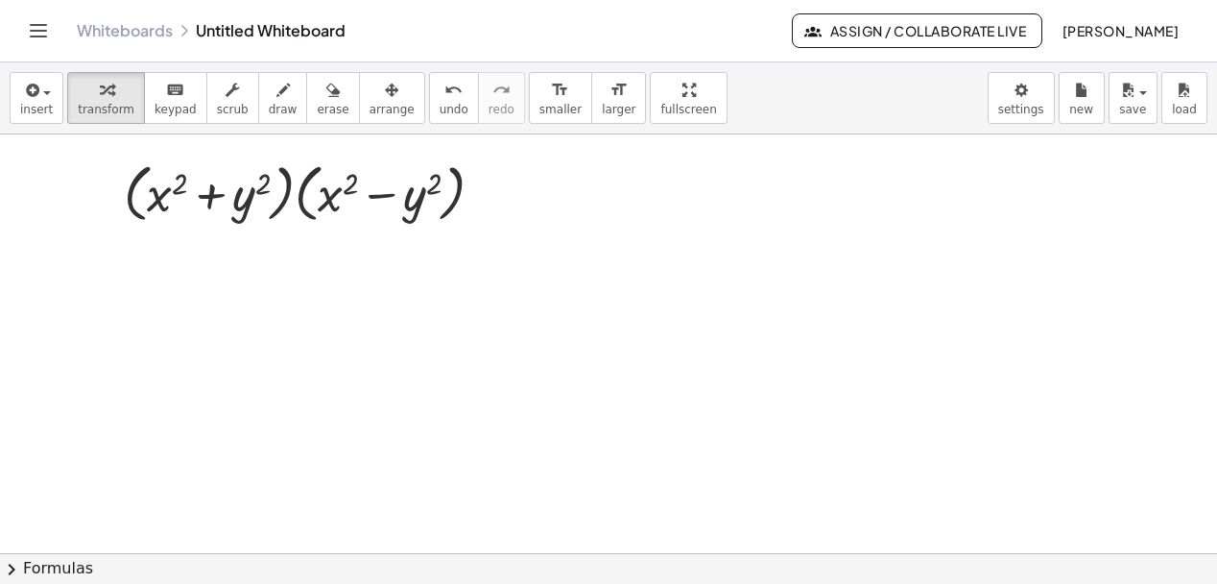
click at [54, 571] on button "chevron_right Formulas" at bounding box center [608, 568] width 1217 height 31
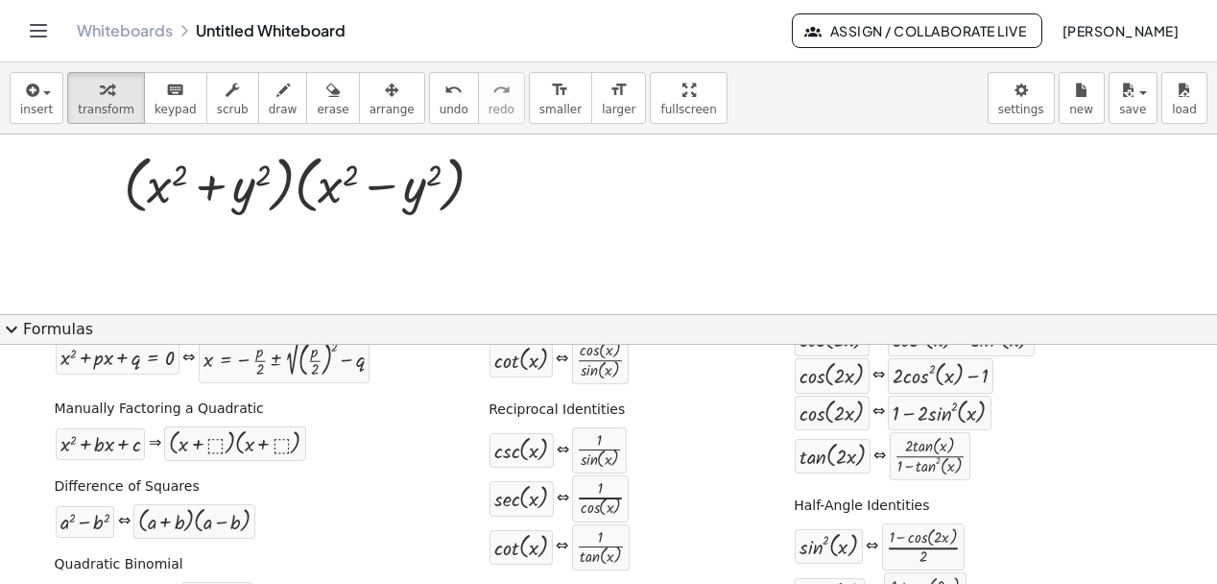
scroll to position [0, 0]
